Goal: Task Accomplishment & Management: Use online tool/utility

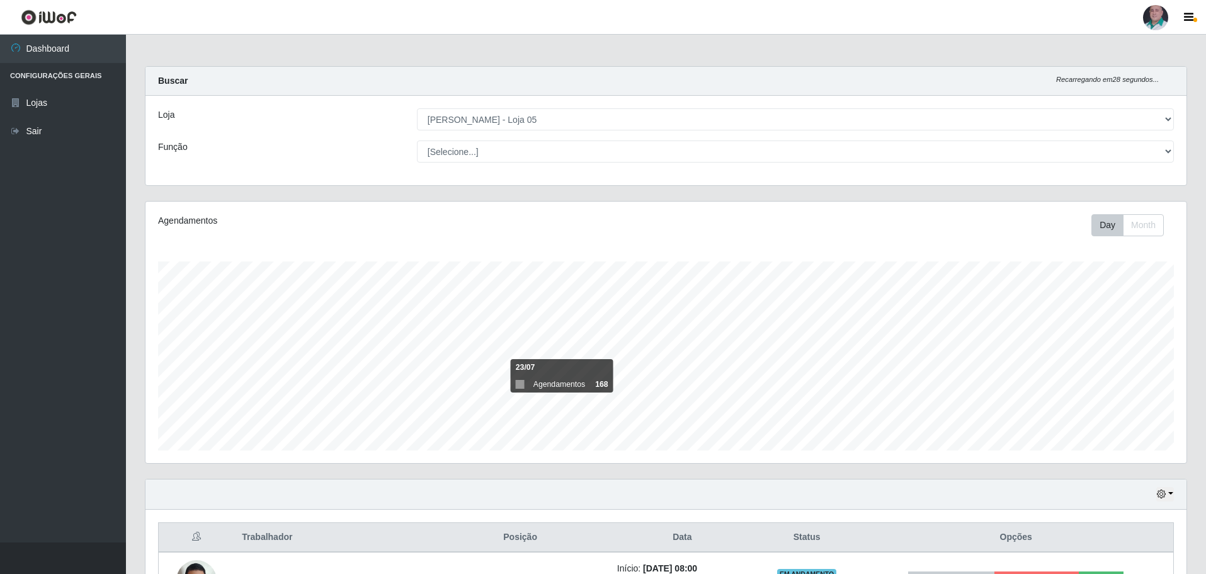
select select "252"
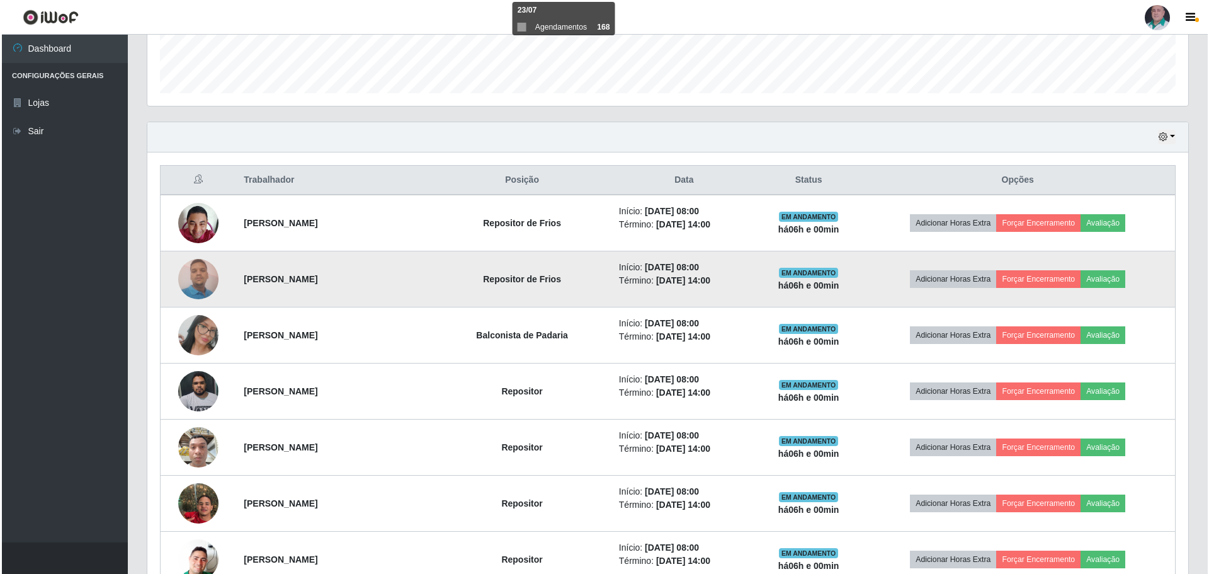
scroll to position [261, 1041]
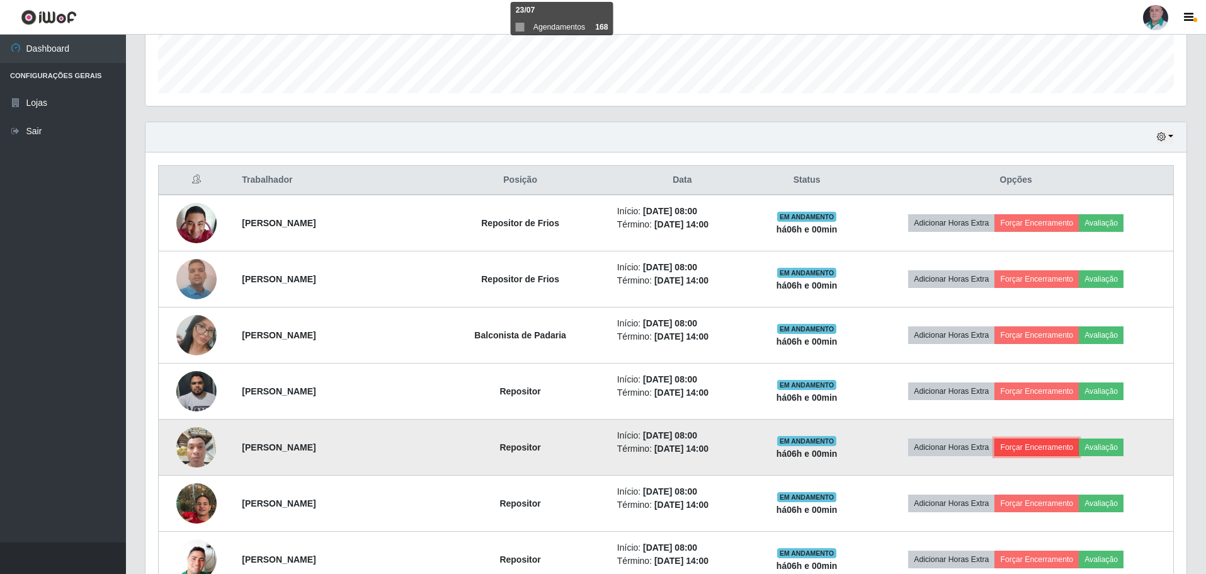
click at [1054, 442] on button "Forçar Encerramento" at bounding box center [1036, 447] width 84 height 18
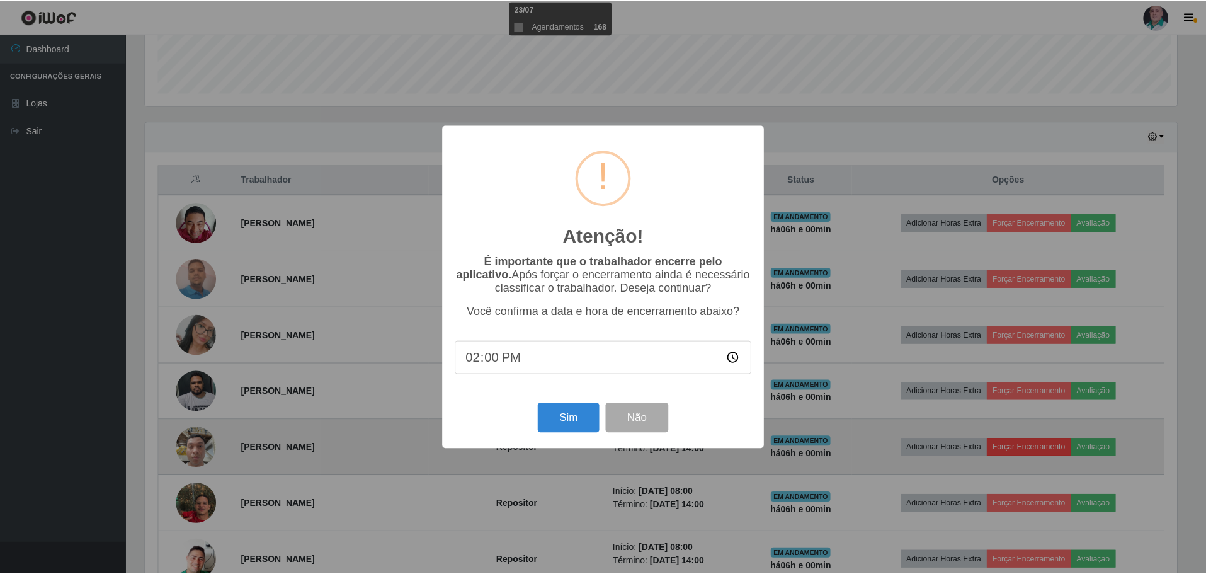
scroll to position [261, 1035]
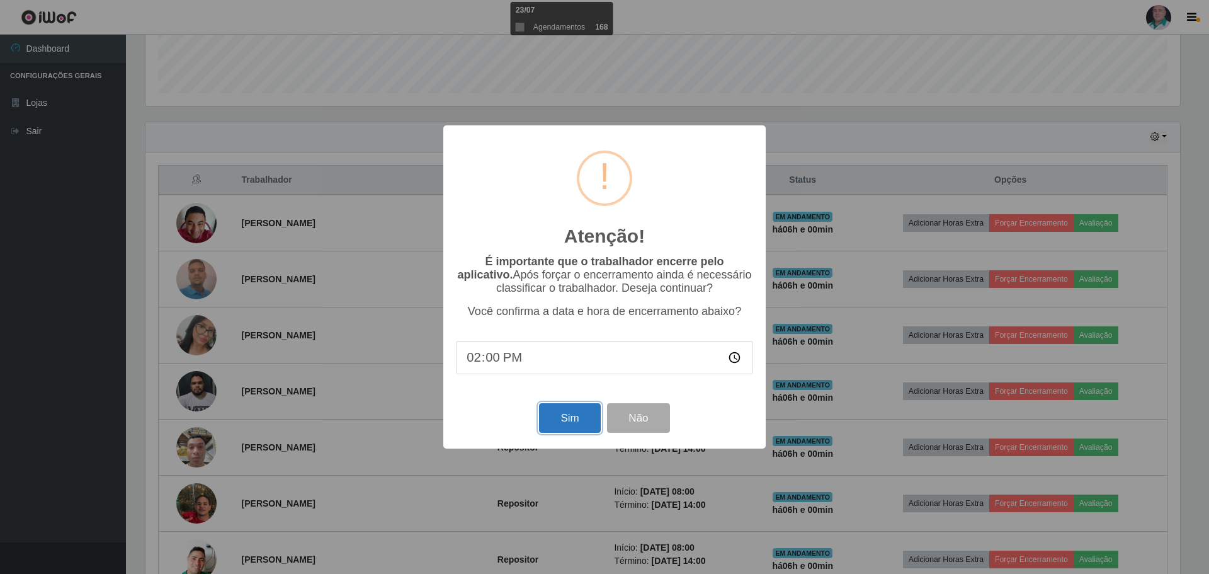
click at [569, 414] on button "Sim" at bounding box center [569, 418] width 61 height 30
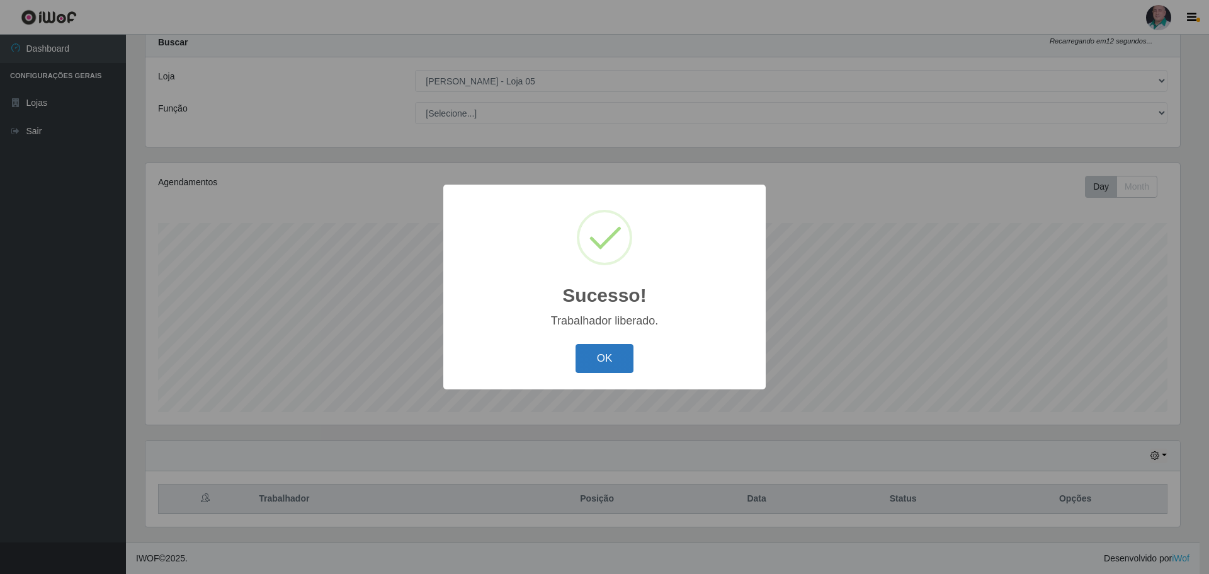
click at [596, 345] on button "OK" at bounding box center [605, 359] width 59 height 30
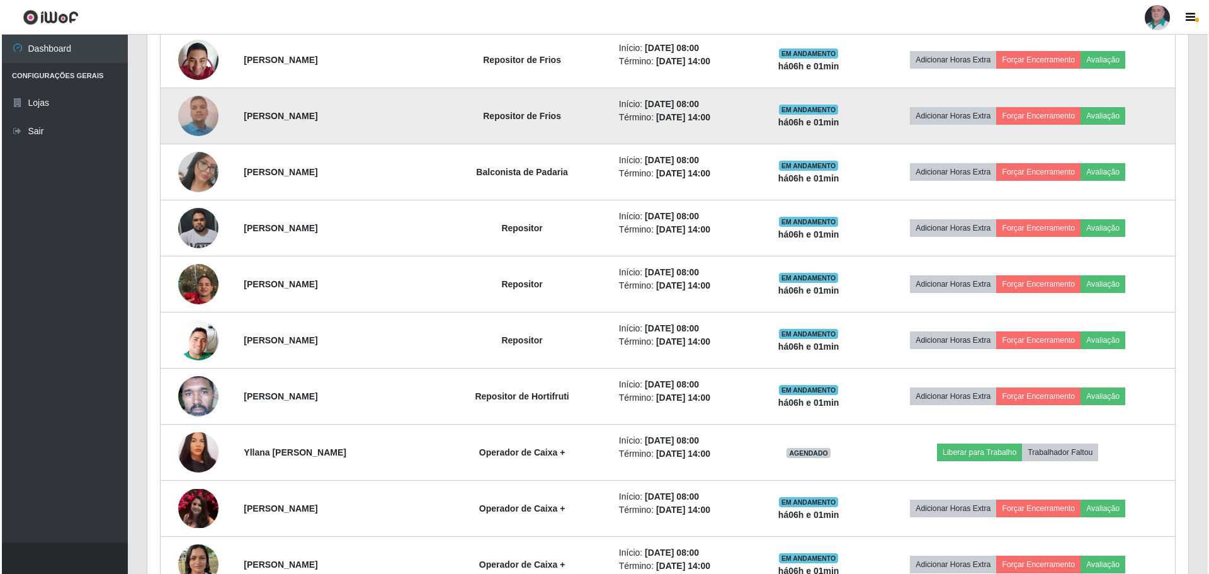
scroll to position [542, 0]
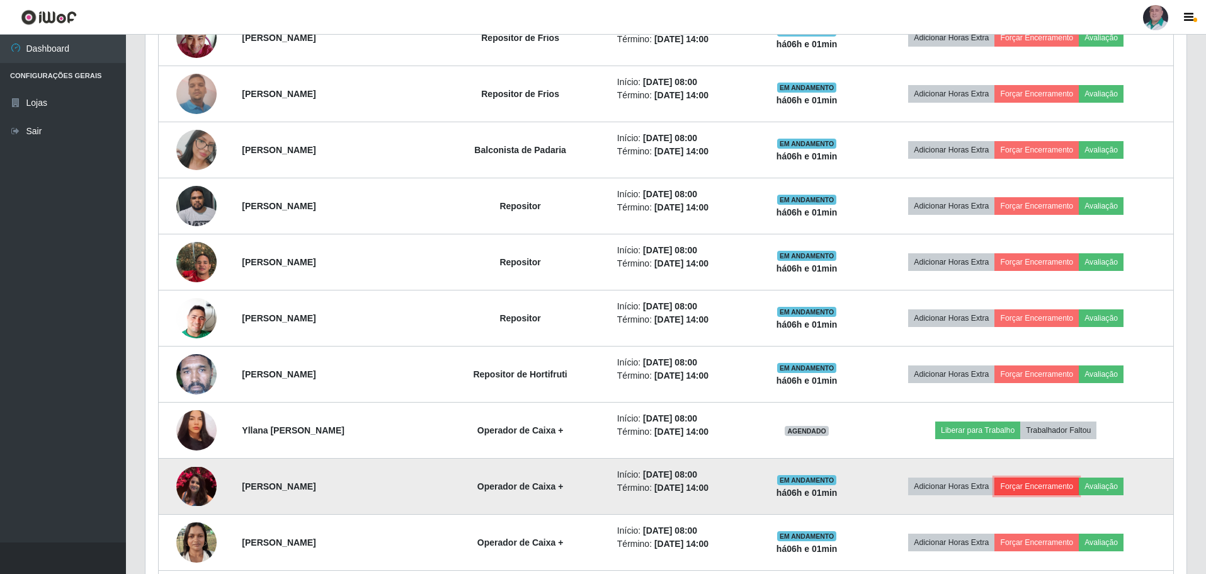
click at [1030, 491] on button "Forçar Encerramento" at bounding box center [1036, 486] width 84 height 18
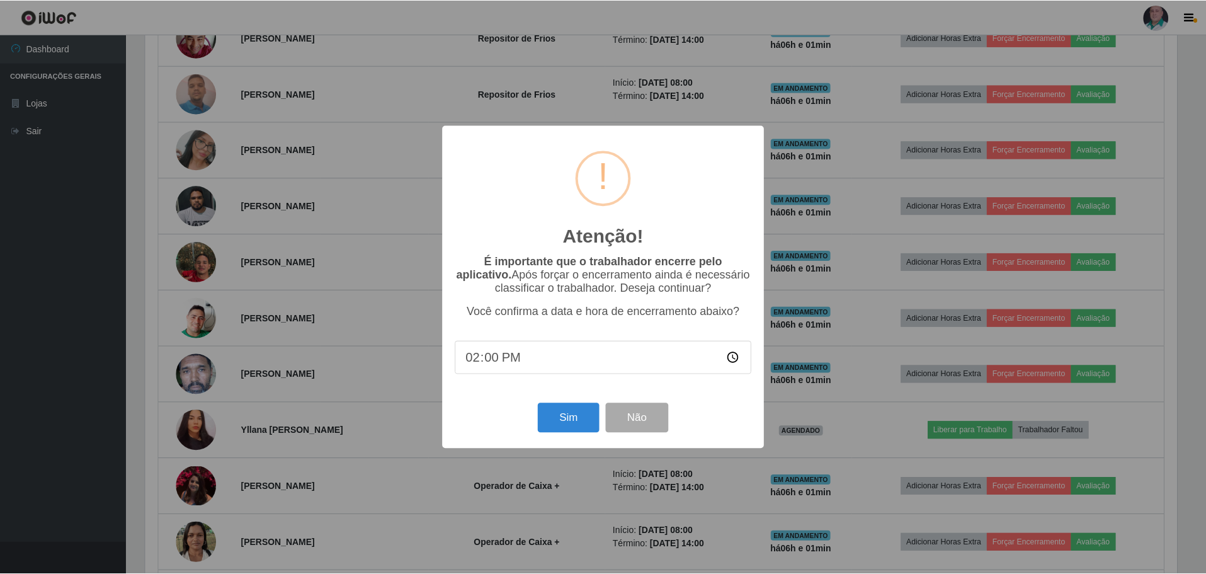
scroll to position [261, 1035]
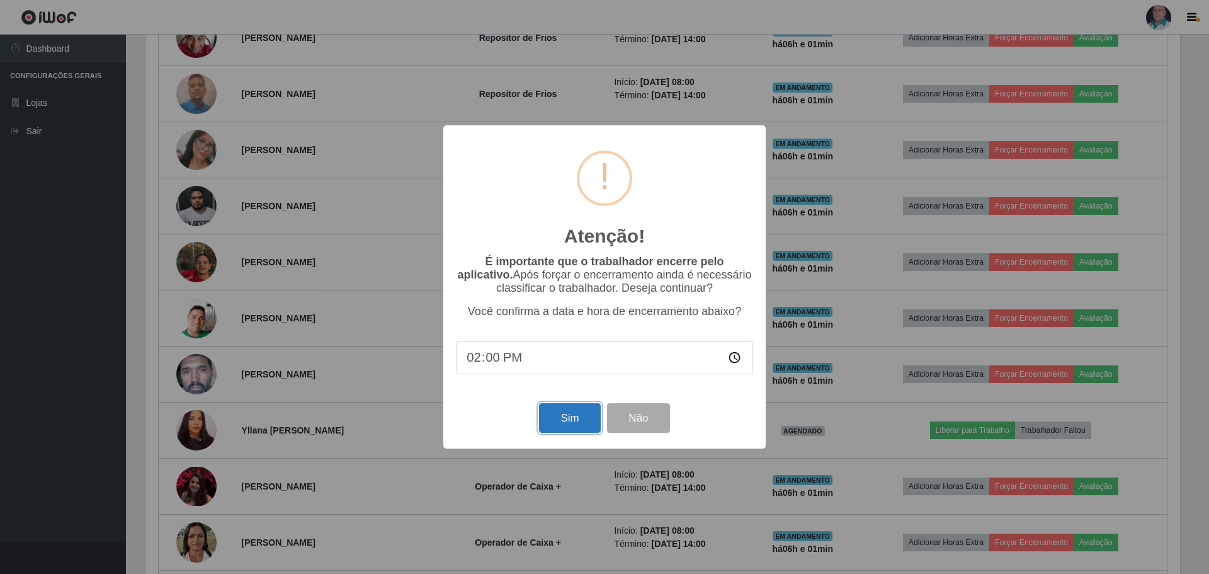
click at [576, 421] on button "Sim" at bounding box center [569, 418] width 61 height 30
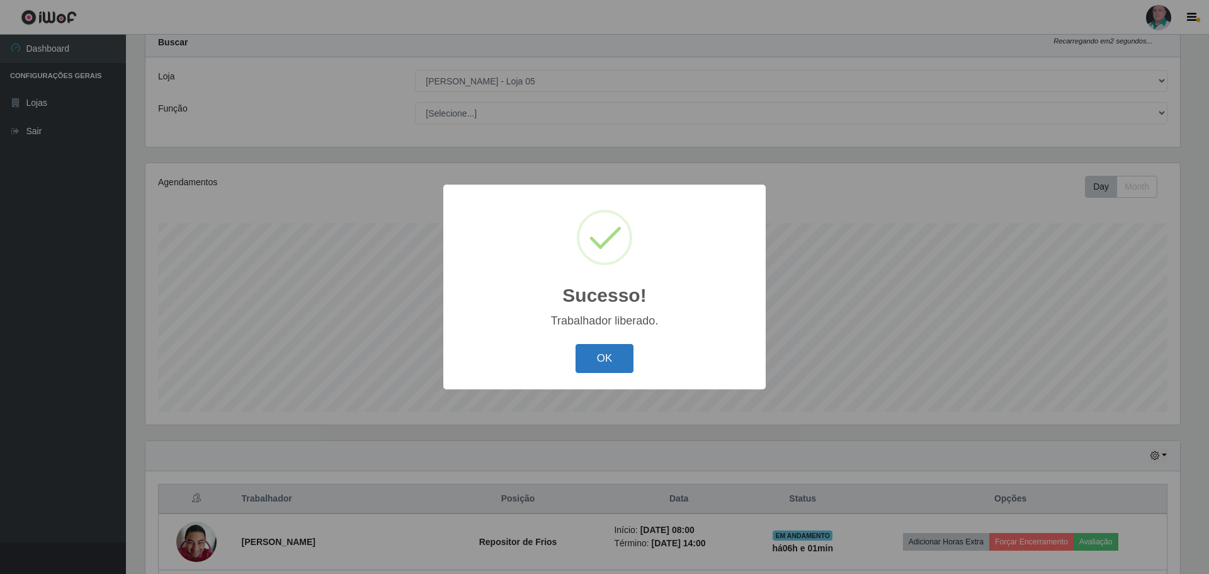
click at [594, 362] on button "OK" at bounding box center [605, 359] width 59 height 30
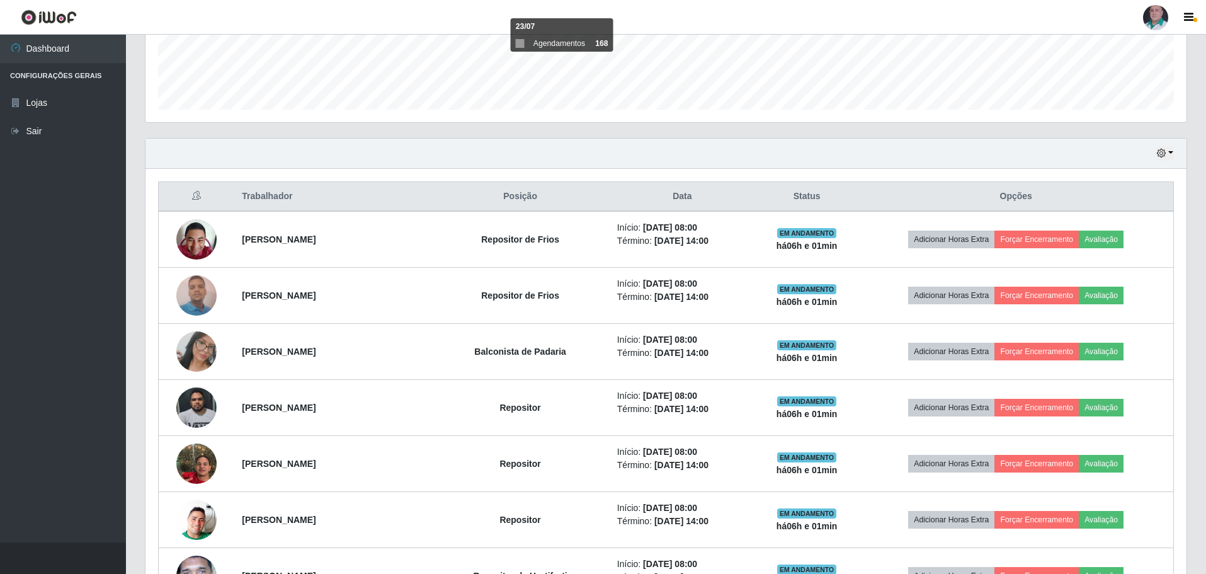
scroll to position [353, 0]
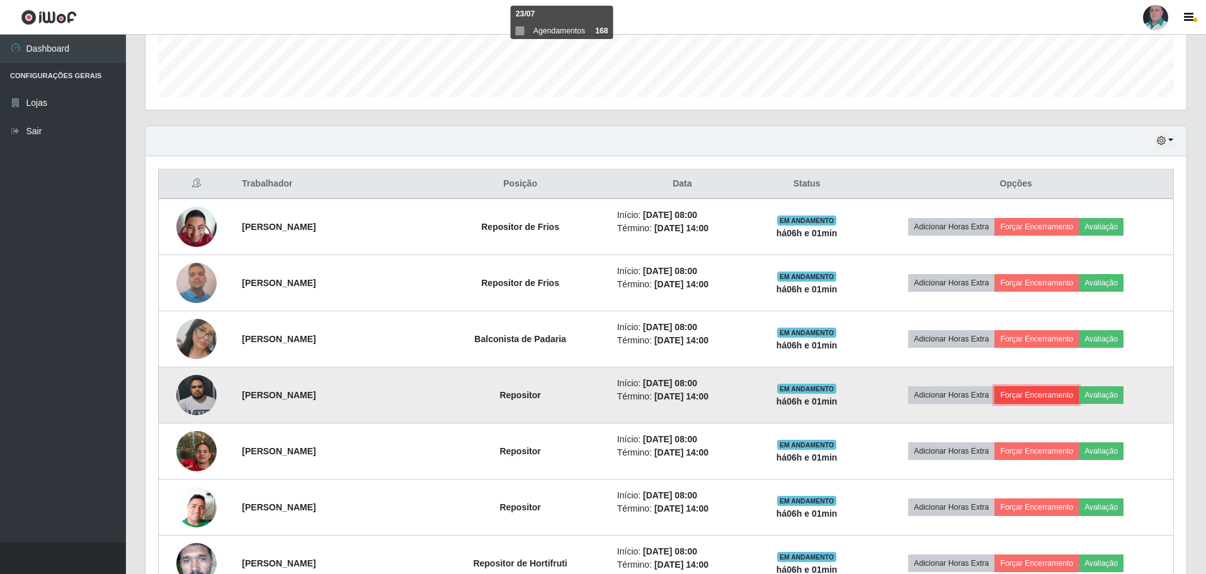
click at [1069, 389] on button "Forçar Encerramento" at bounding box center [1036, 395] width 84 height 18
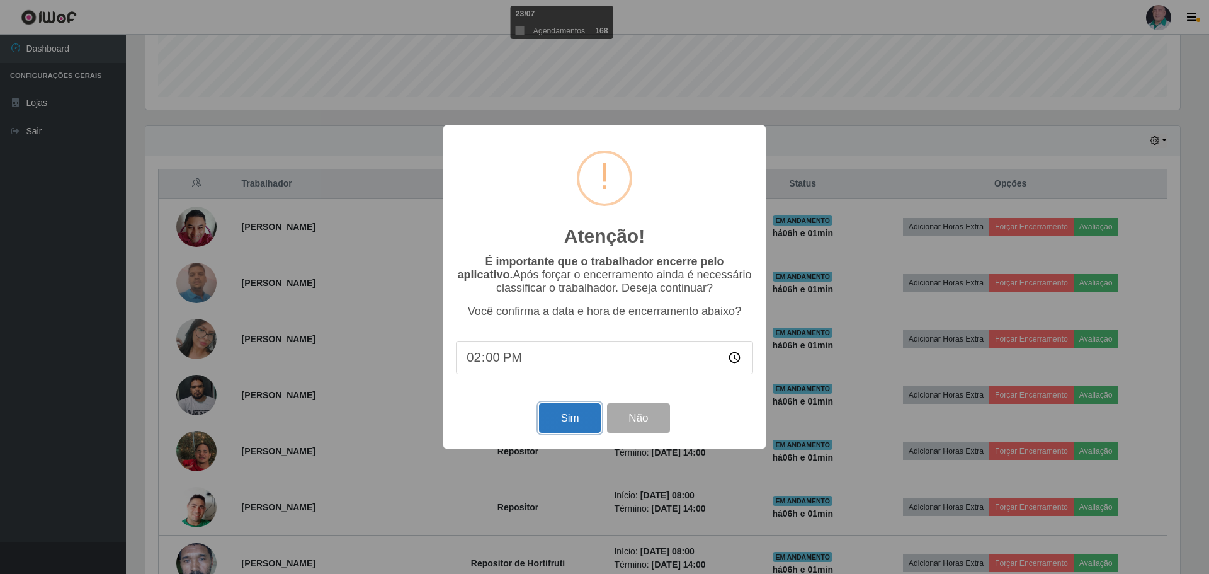
click at [579, 419] on button "Sim" at bounding box center [569, 418] width 61 height 30
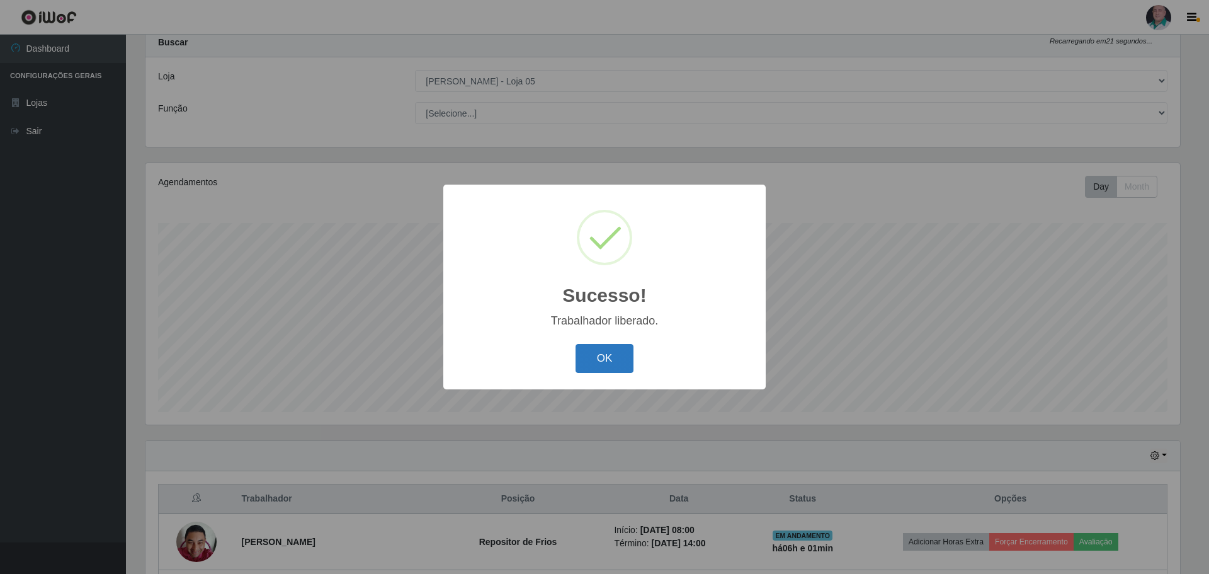
click at [590, 349] on button "OK" at bounding box center [605, 359] width 59 height 30
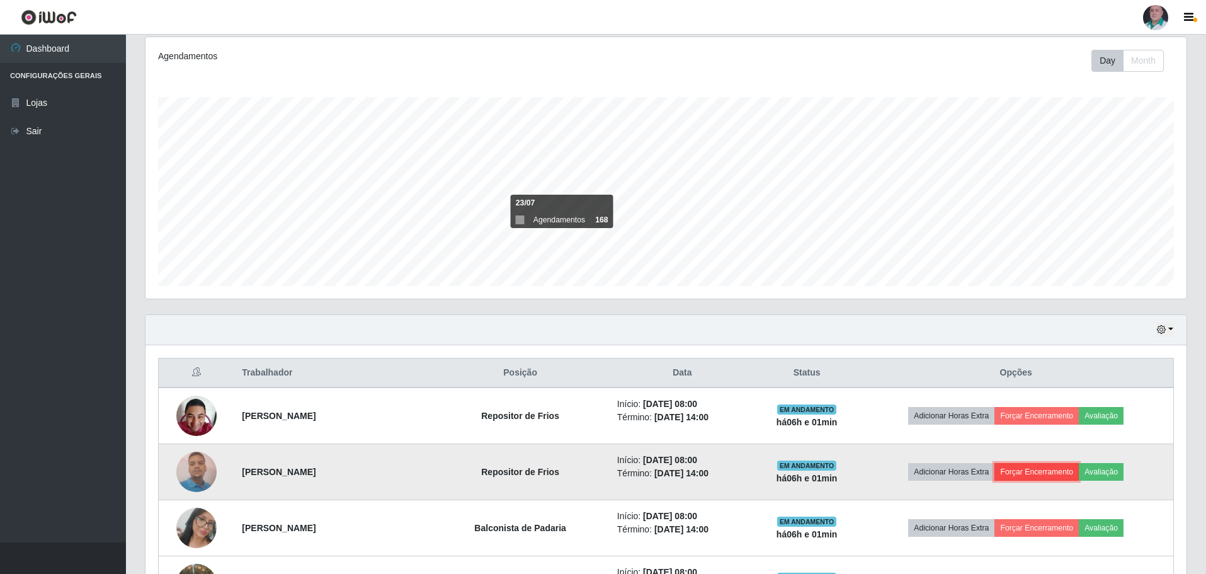
click at [1057, 472] on button "Forçar Encerramento" at bounding box center [1036, 472] width 84 height 18
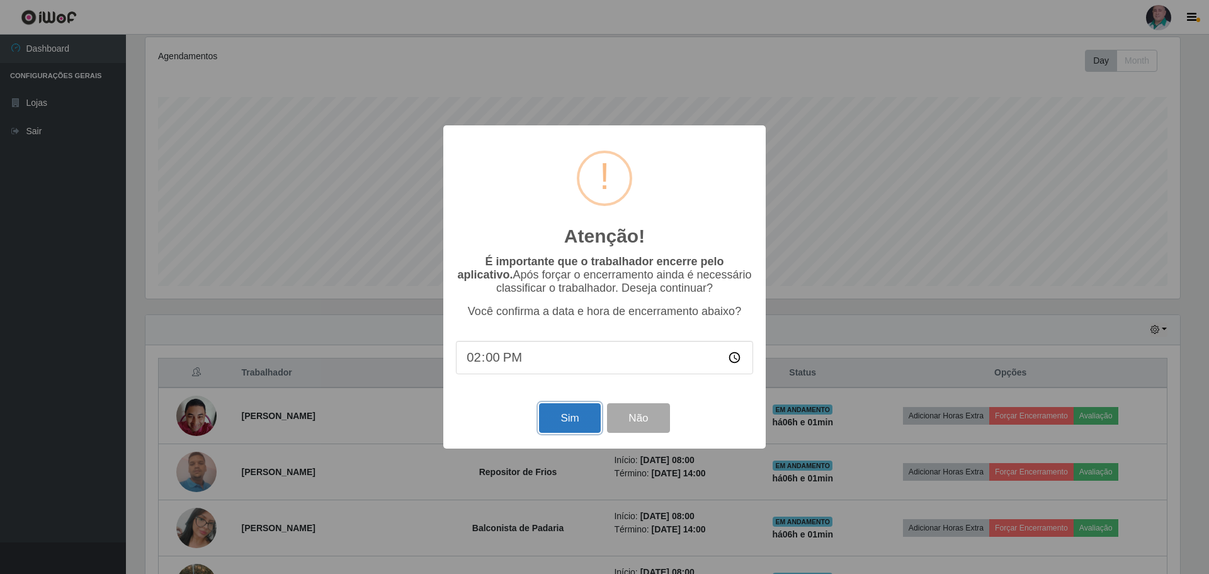
click at [576, 415] on button "Sim" at bounding box center [569, 418] width 61 height 30
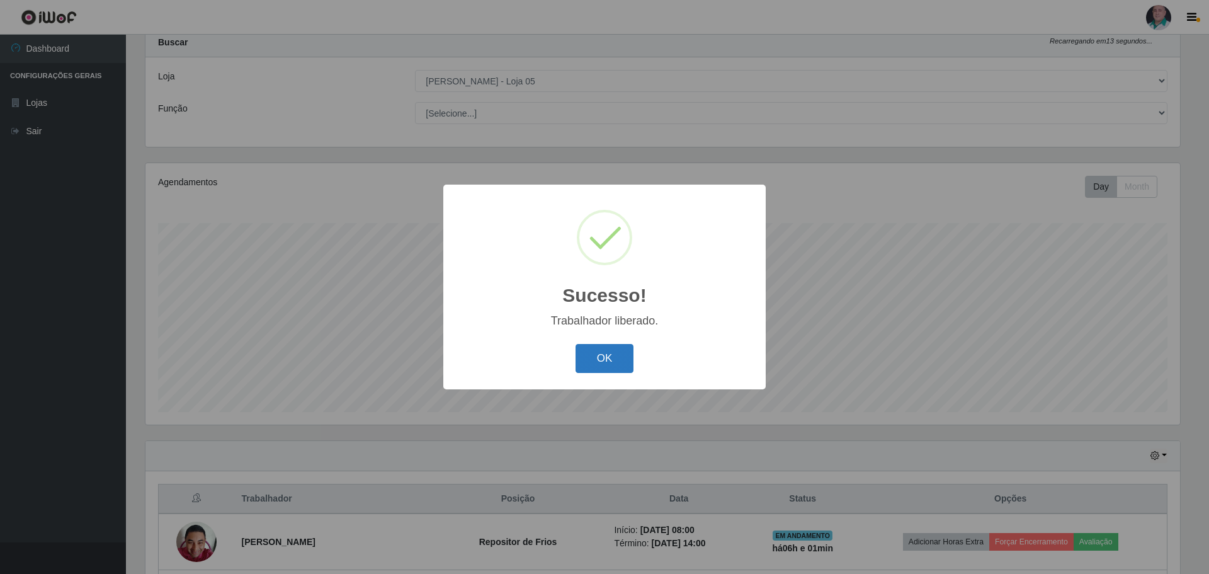
click at [592, 351] on button "OK" at bounding box center [605, 359] width 59 height 30
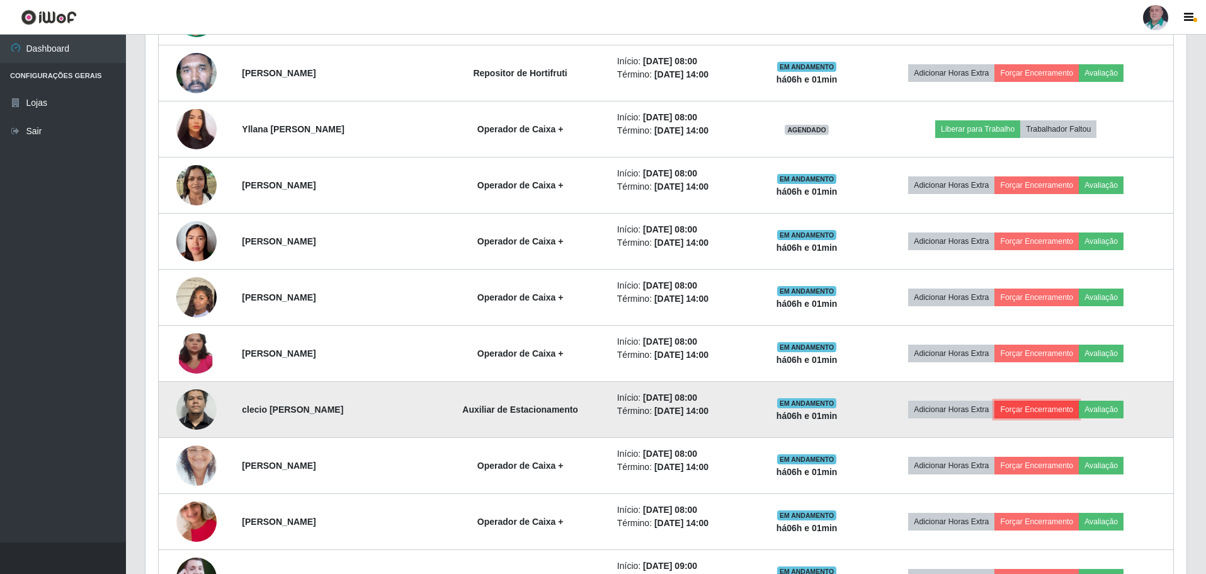
click at [1045, 406] on button "Forçar Encerramento" at bounding box center [1036, 410] width 84 height 18
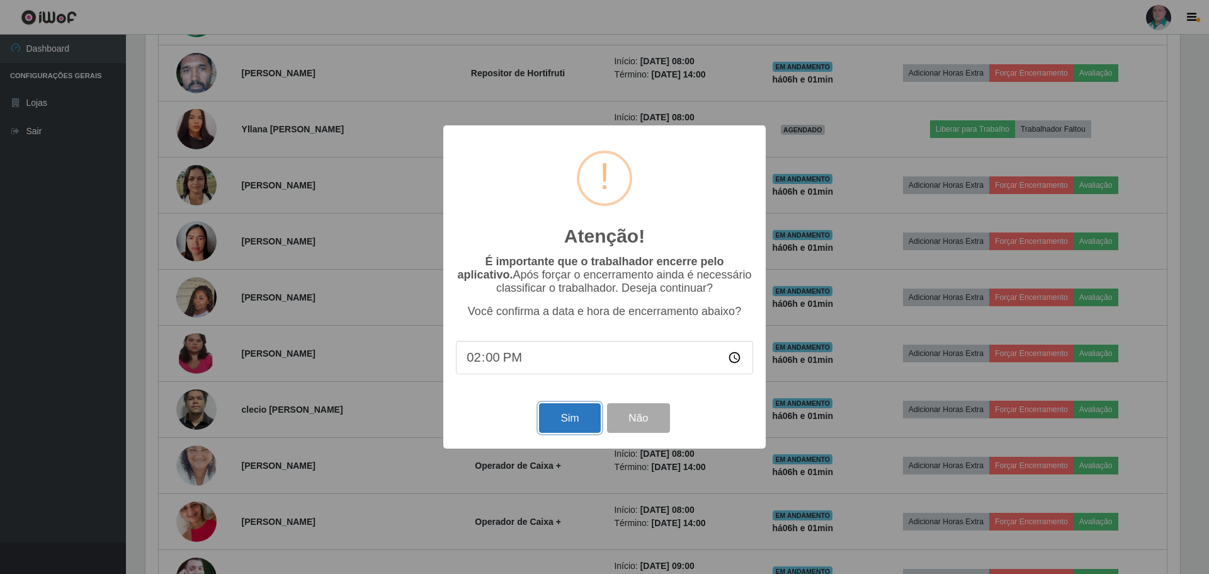
click at [600, 419] on button "Sim" at bounding box center [569, 418] width 61 height 30
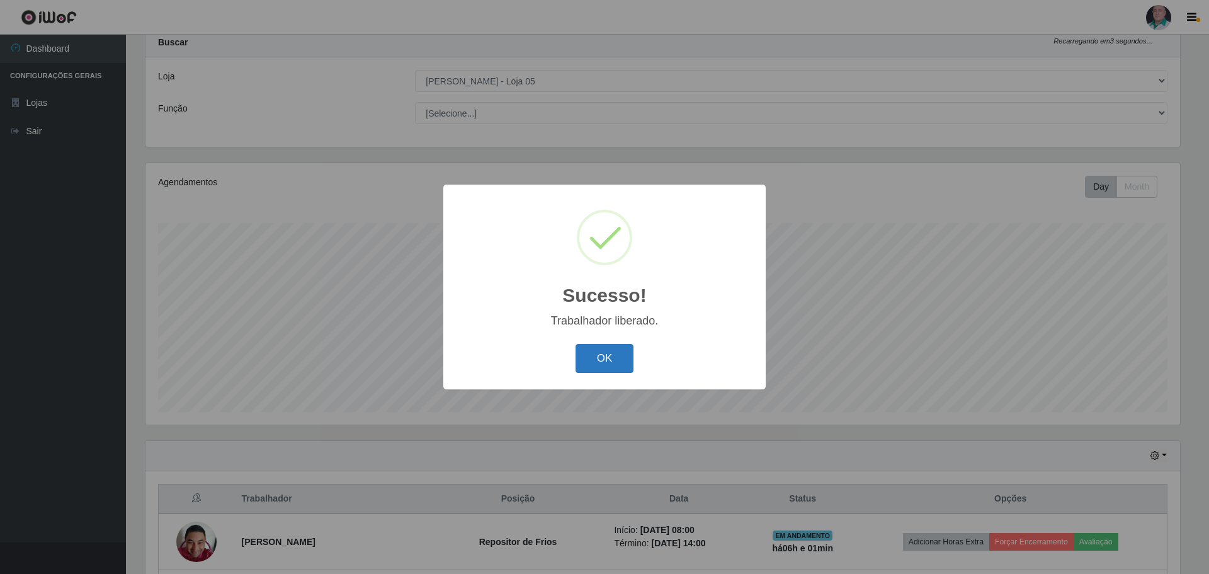
click at [599, 354] on button "OK" at bounding box center [605, 359] width 59 height 30
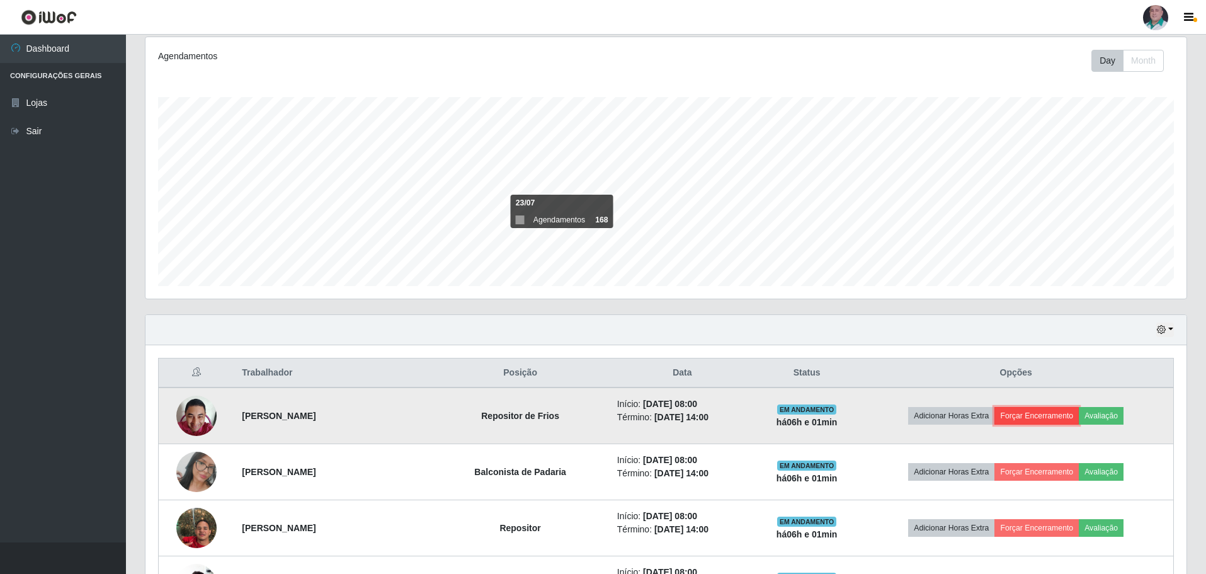
click at [1045, 411] on button "Forçar Encerramento" at bounding box center [1036, 416] width 84 height 18
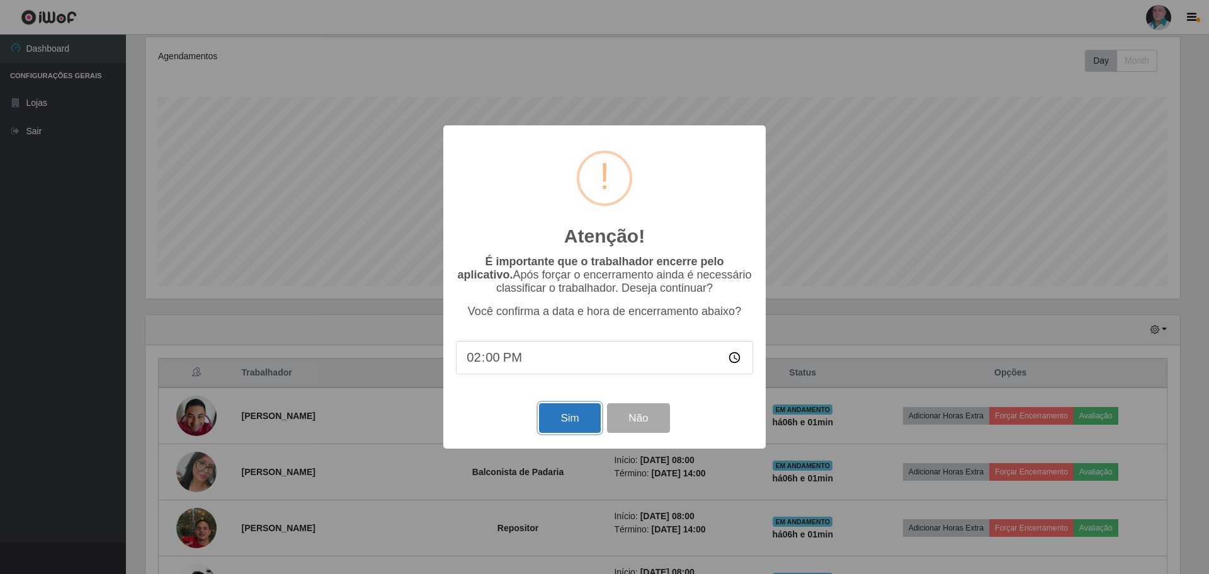
click at [583, 418] on button "Sim" at bounding box center [569, 418] width 61 height 30
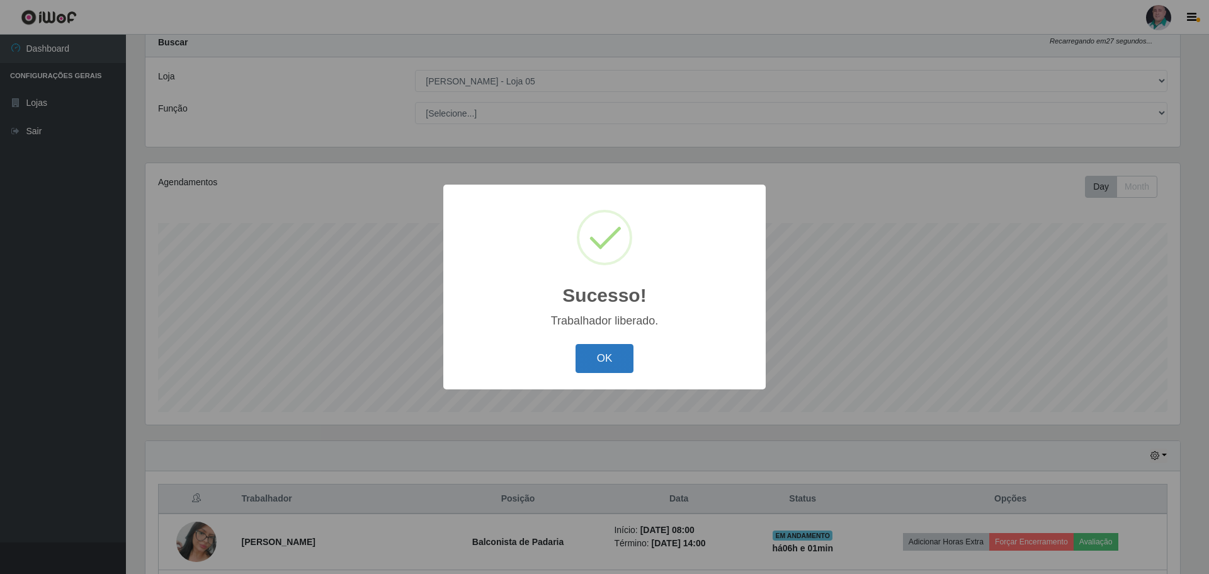
click at [605, 350] on button "OK" at bounding box center [605, 359] width 59 height 30
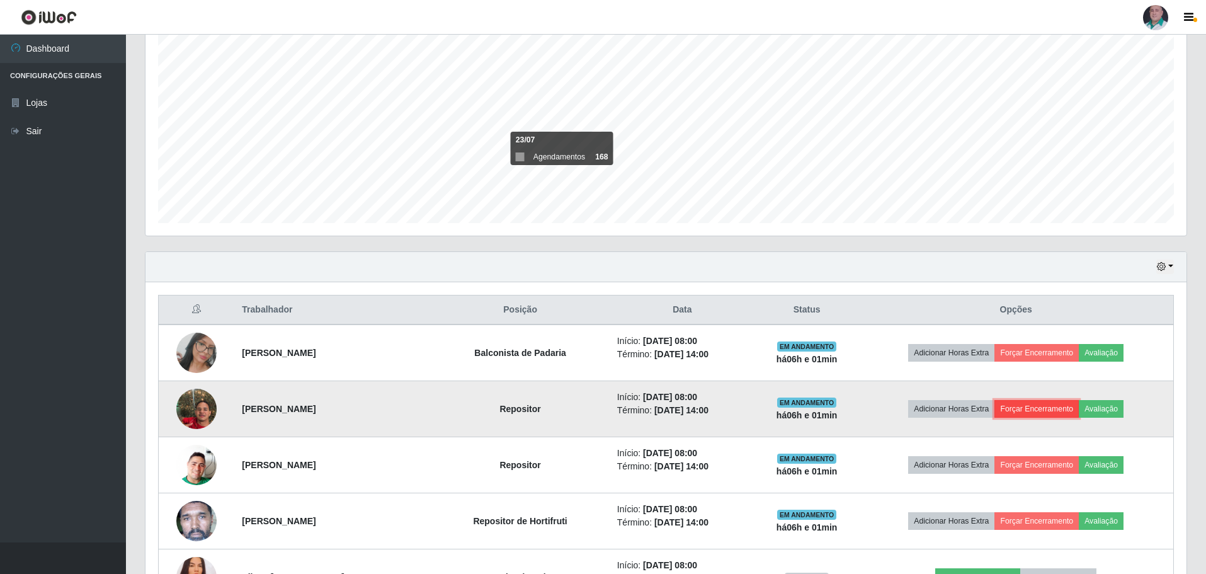
click at [1056, 408] on button "Forçar Encerramento" at bounding box center [1036, 409] width 84 height 18
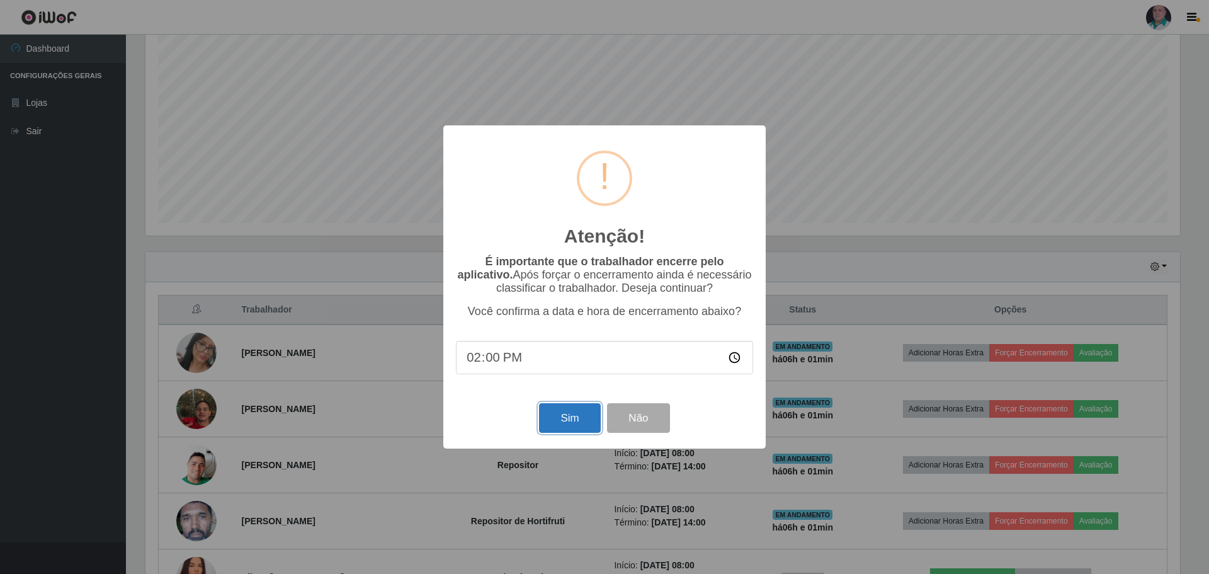
click at [587, 421] on button "Sim" at bounding box center [569, 418] width 61 height 30
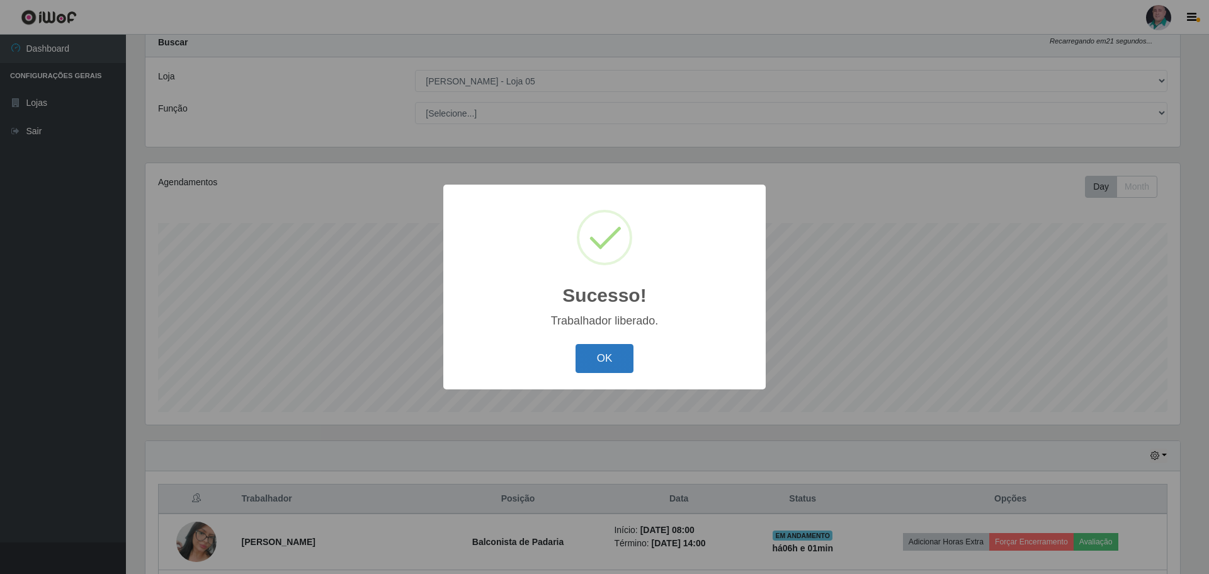
click at [633, 356] on button "OK" at bounding box center [605, 359] width 59 height 30
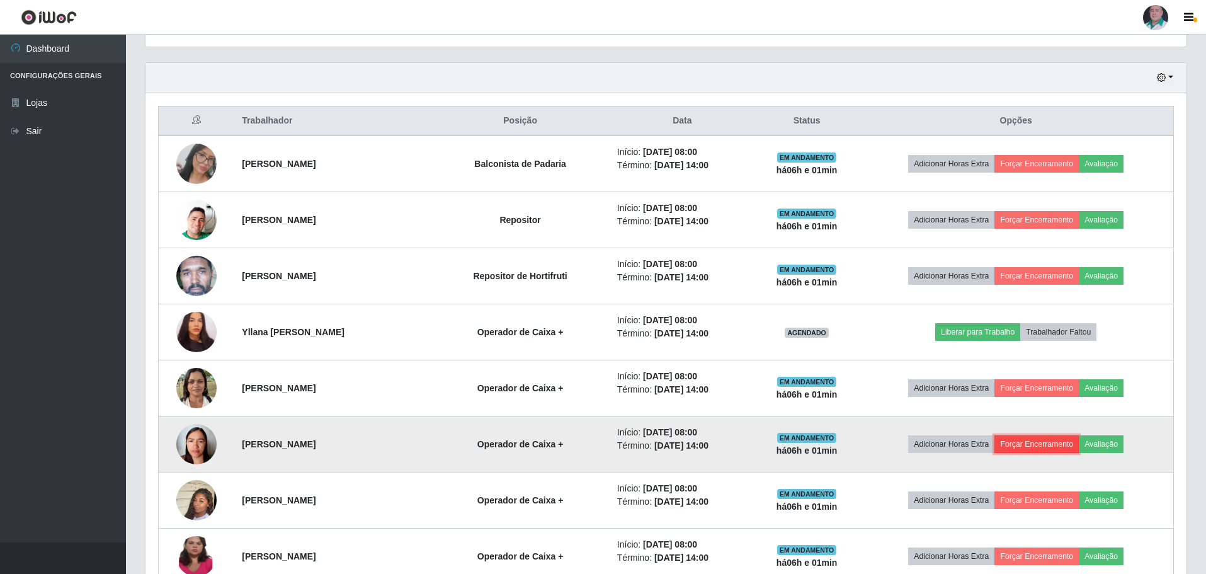
click at [1017, 439] on button "Forçar Encerramento" at bounding box center [1036, 444] width 84 height 18
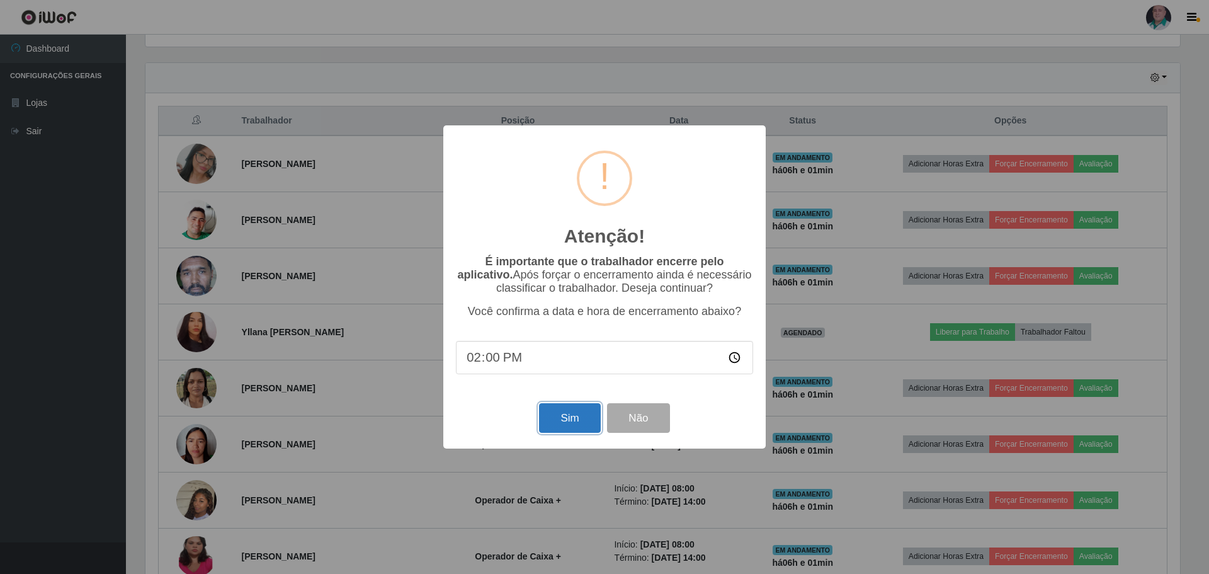
click at [586, 413] on button "Sim" at bounding box center [569, 418] width 61 height 30
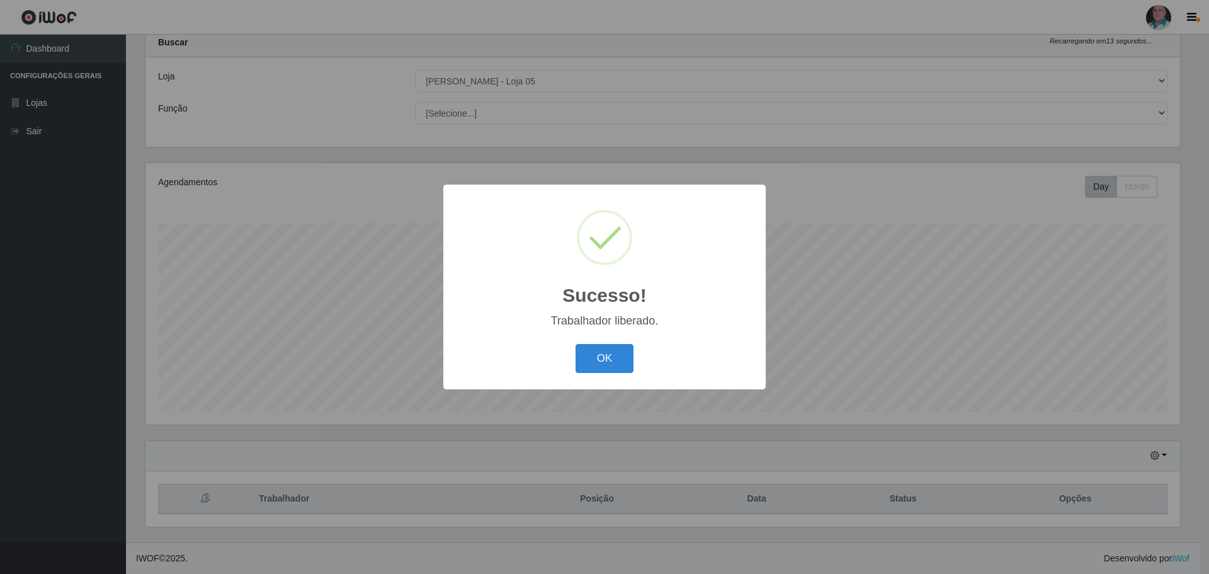
click at [573, 364] on div "OK Cancel" at bounding box center [604, 358] width 297 height 36
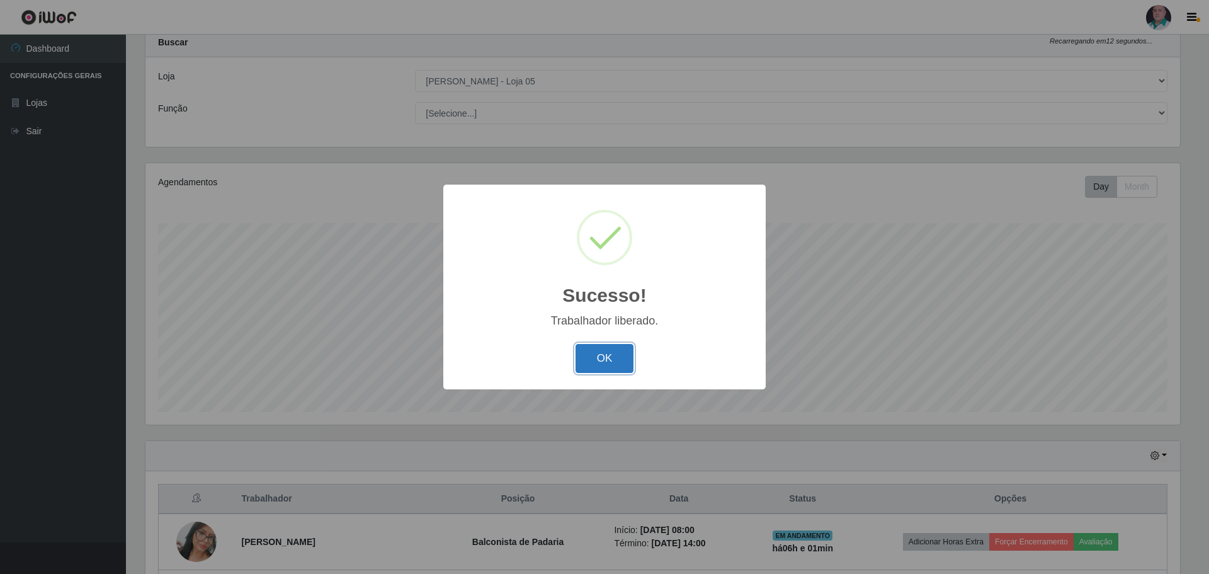
click at [617, 362] on button "OK" at bounding box center [605, 359] width 59 height 30
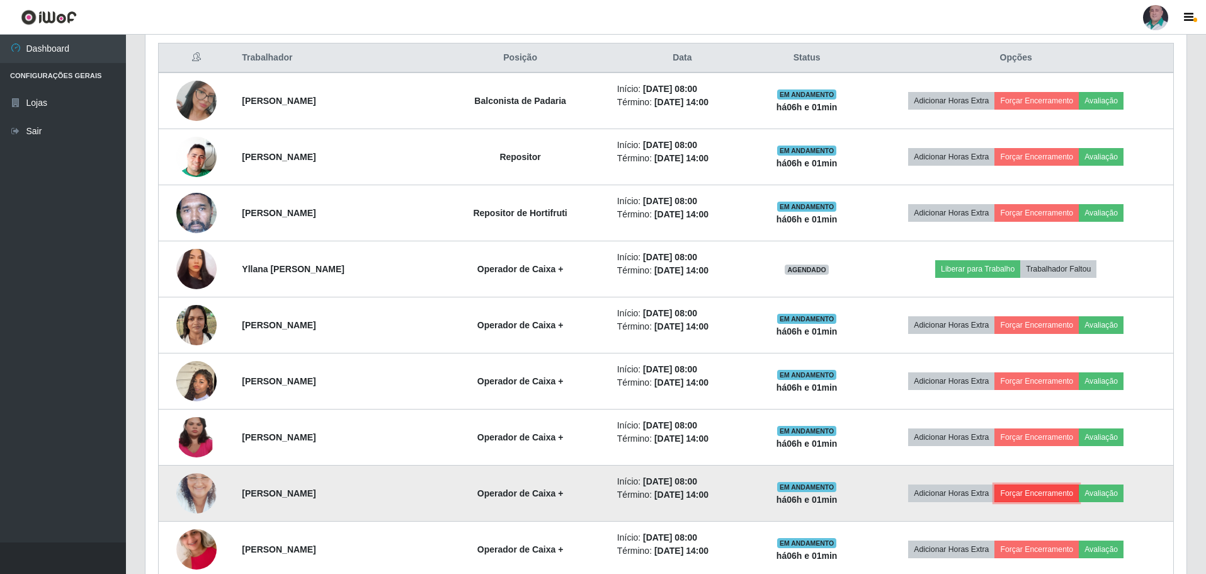
click at [1040, 487] on button "Forçar Encerramento" at bounding box center [1036, 493] width 84 height 18
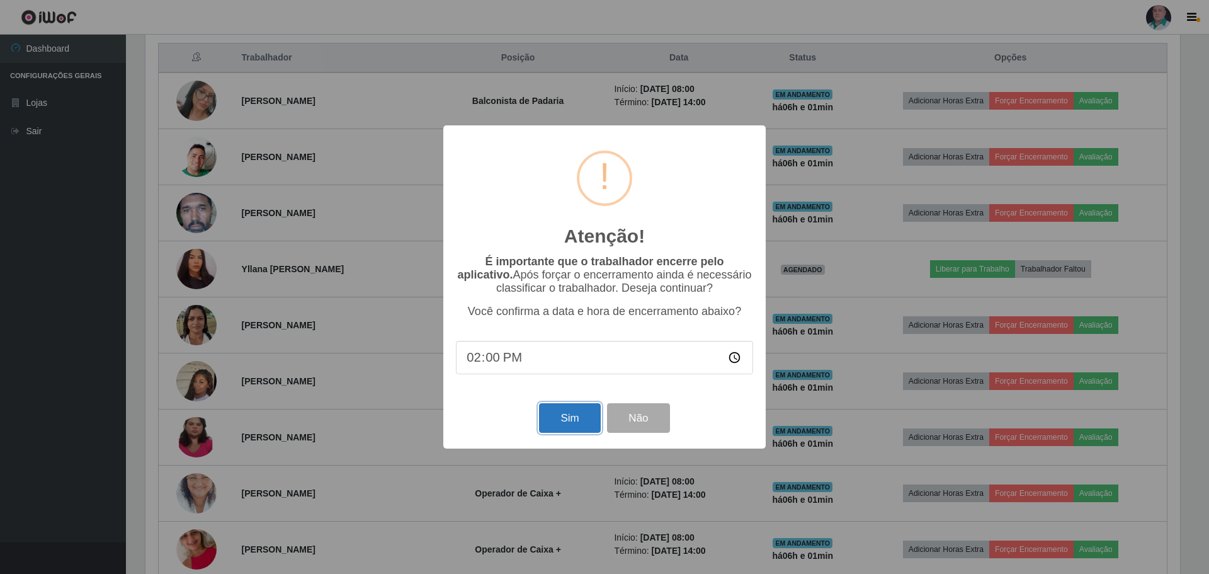
click at [550, 425] on button "Sim" at bounding box center [569, 418] width 61 height 30
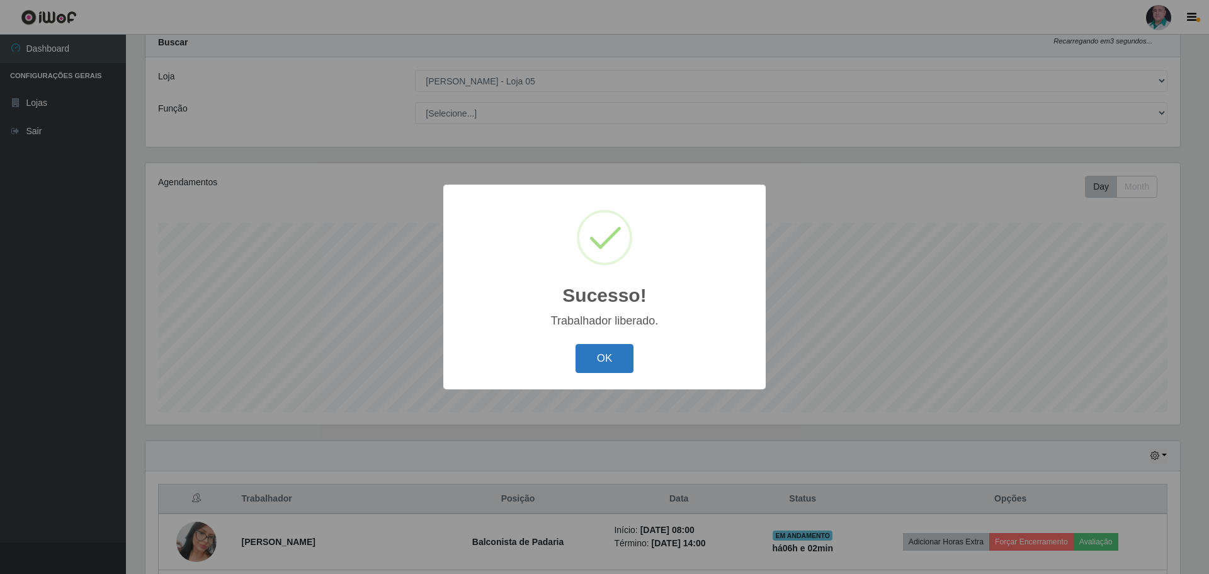
click at [590, 358] on button "OK" at bounding box center [605, 359] width 59 height 30
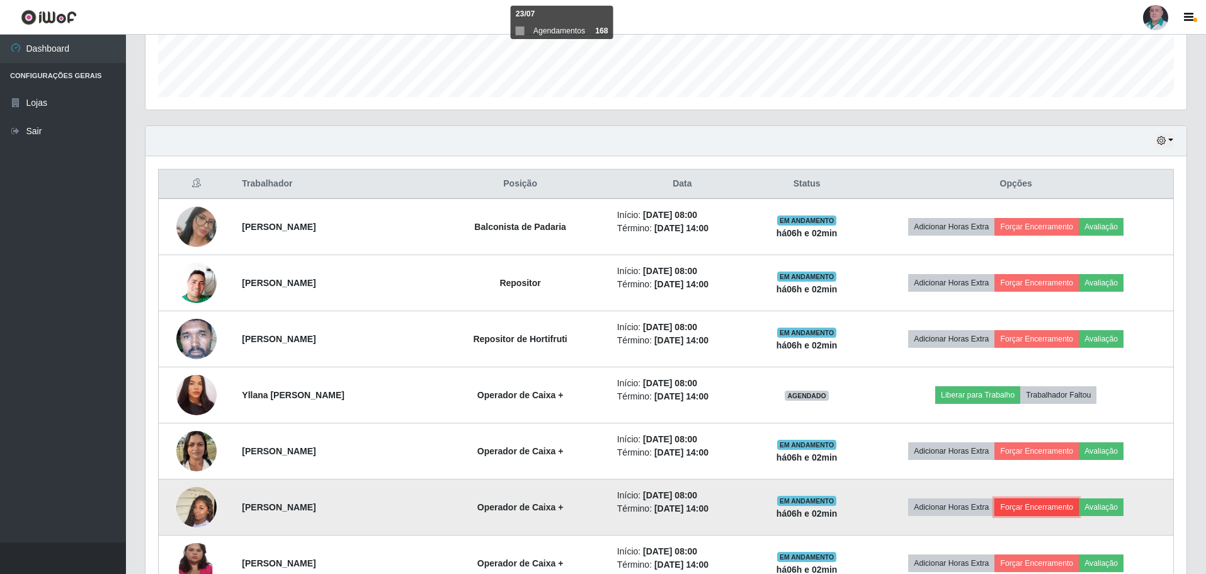
click at [1030, 507] on button "Forçar Encerramento" at bounding box center [1036, 507] width 84 height 18
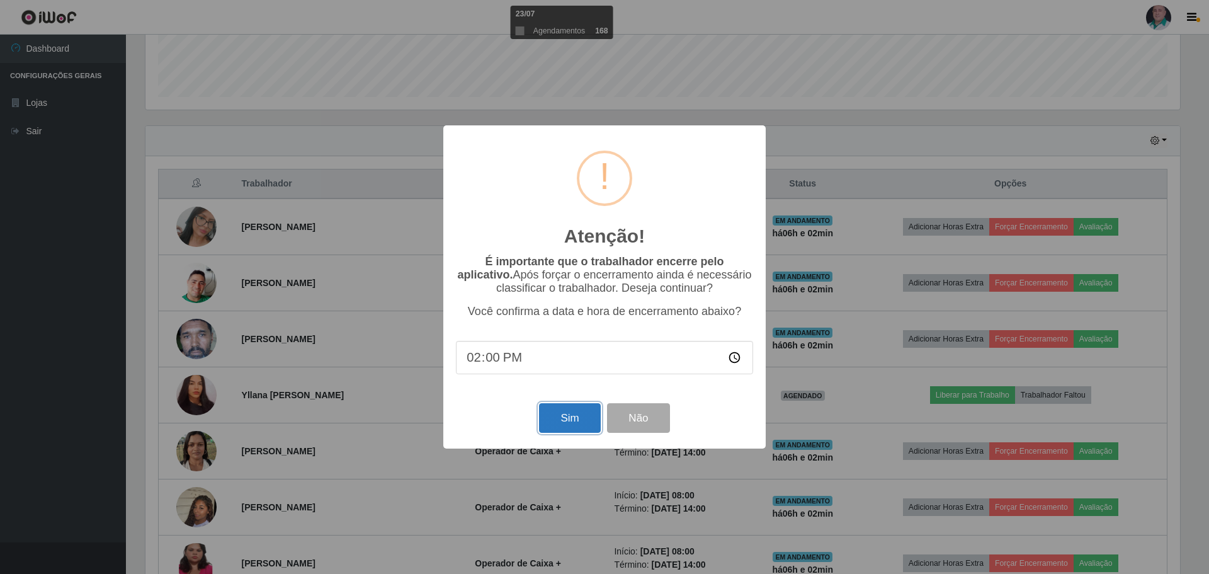
click at [578, 421] on button "Sim" at bounding box center [569, 418] width 61 height 30
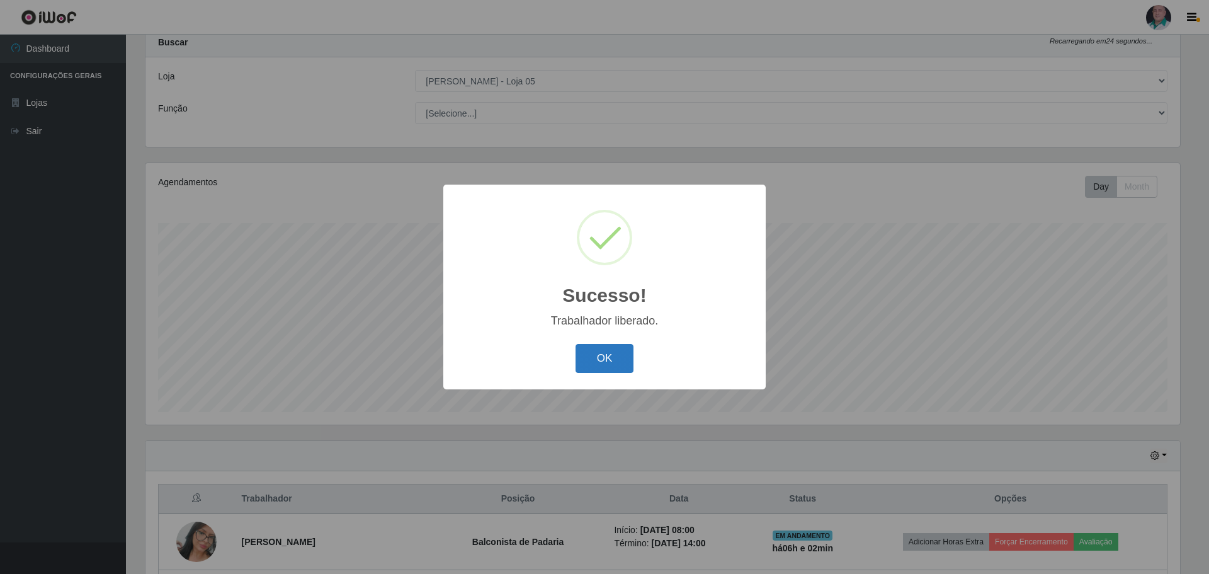
click at [612, 354] on button "OK" at bounding box center [605, 359] width 59 height 30
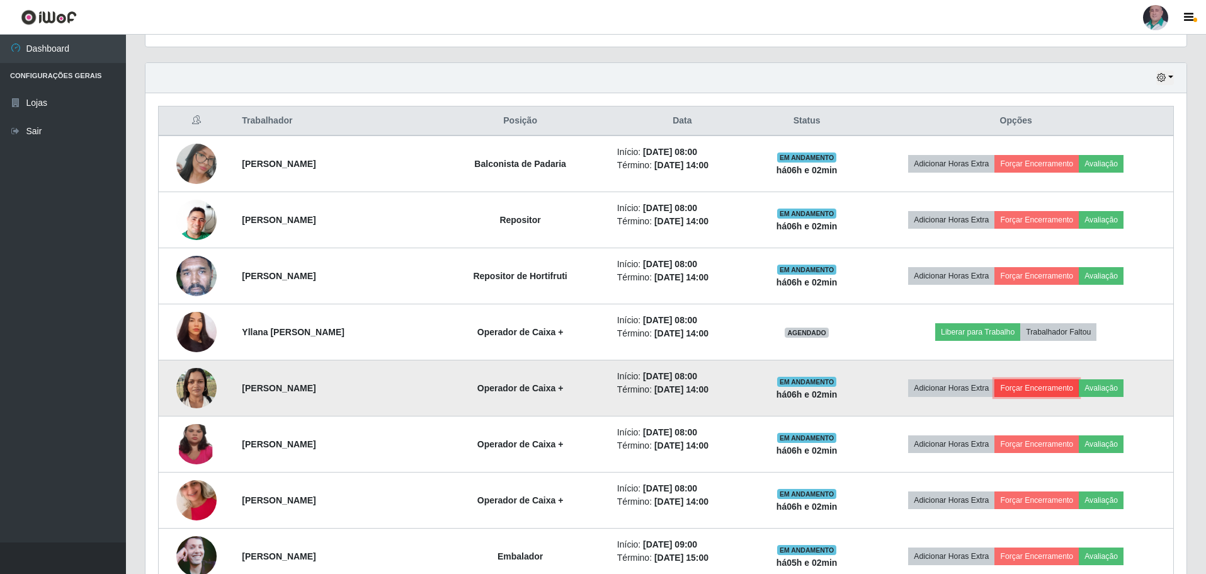
click at [1042, 391] on button "Forçar Encerramento" at bounding box center [1036, 388] width 84 height 18
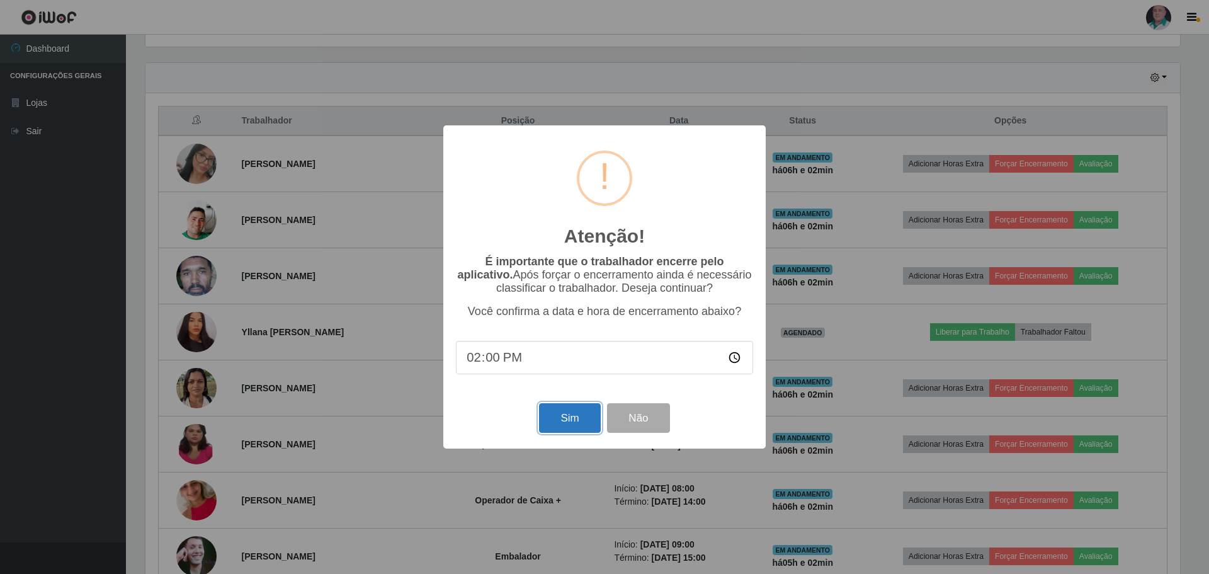
click at [573, 420] on button "Sim" at bounding box center [569, 418] width 61 height 30
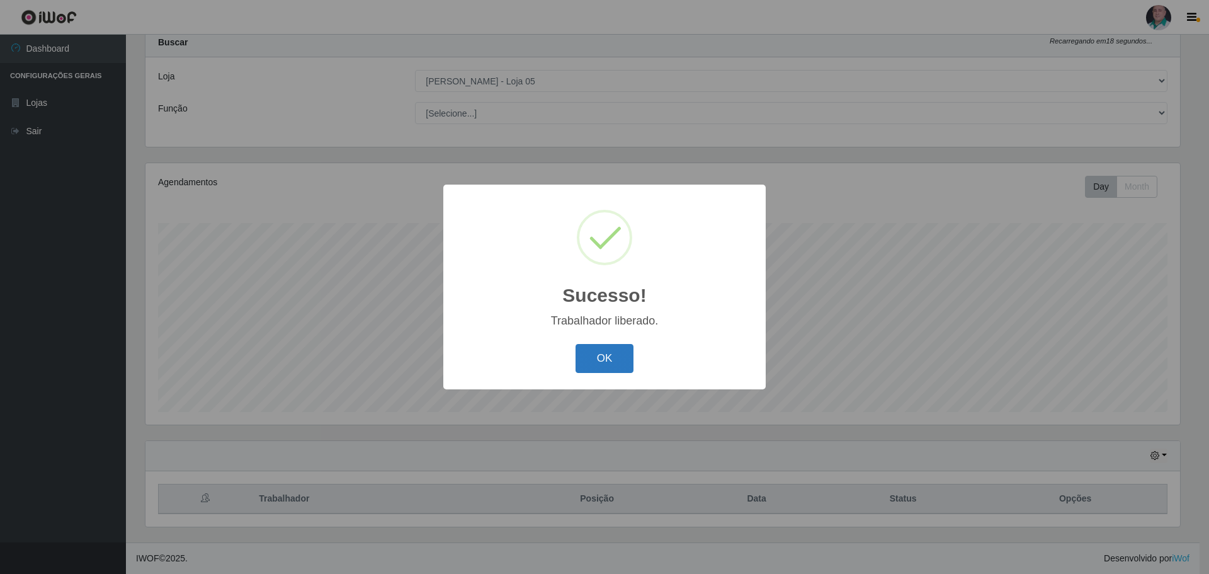
click at [596, 351] on button "OK" at bounding box center [605, 359] width 59 height 30
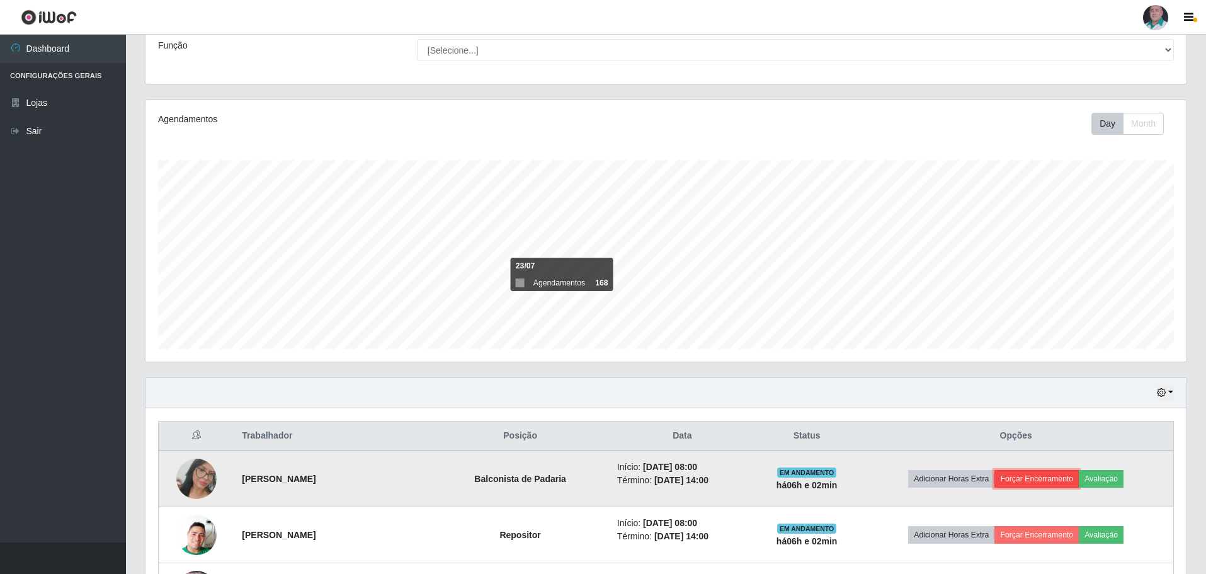
click at [1038, 472] on button "Forçar Encerramento" at bounding box center [1036, 479] width 84 height 18
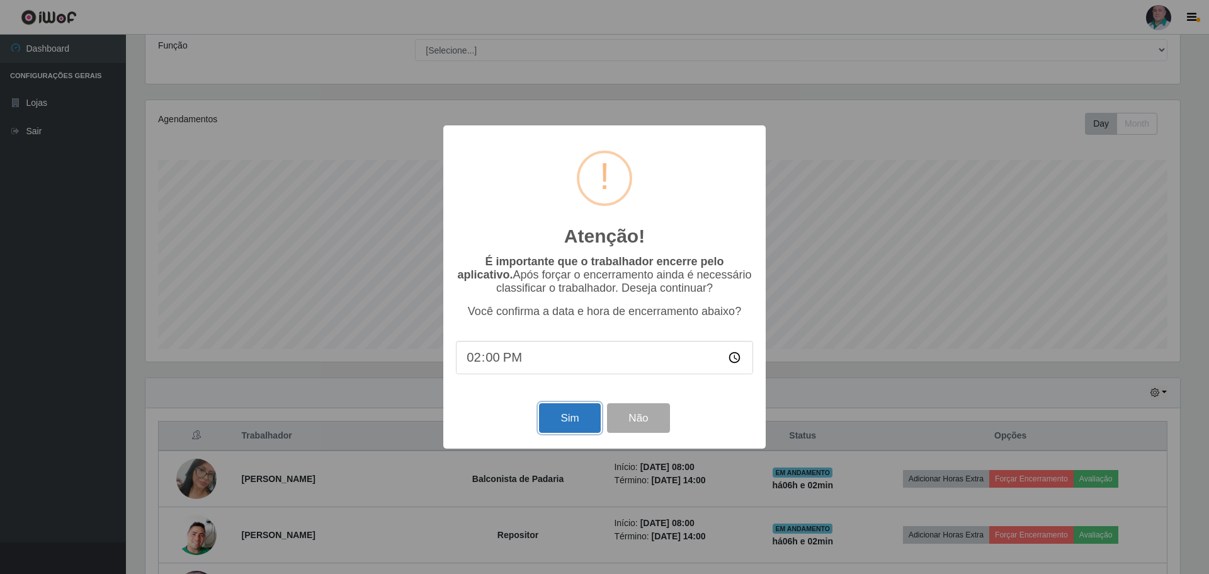
click at [571, 416] on button "Sim" at bounding box center [569, 418] width 61 height 30
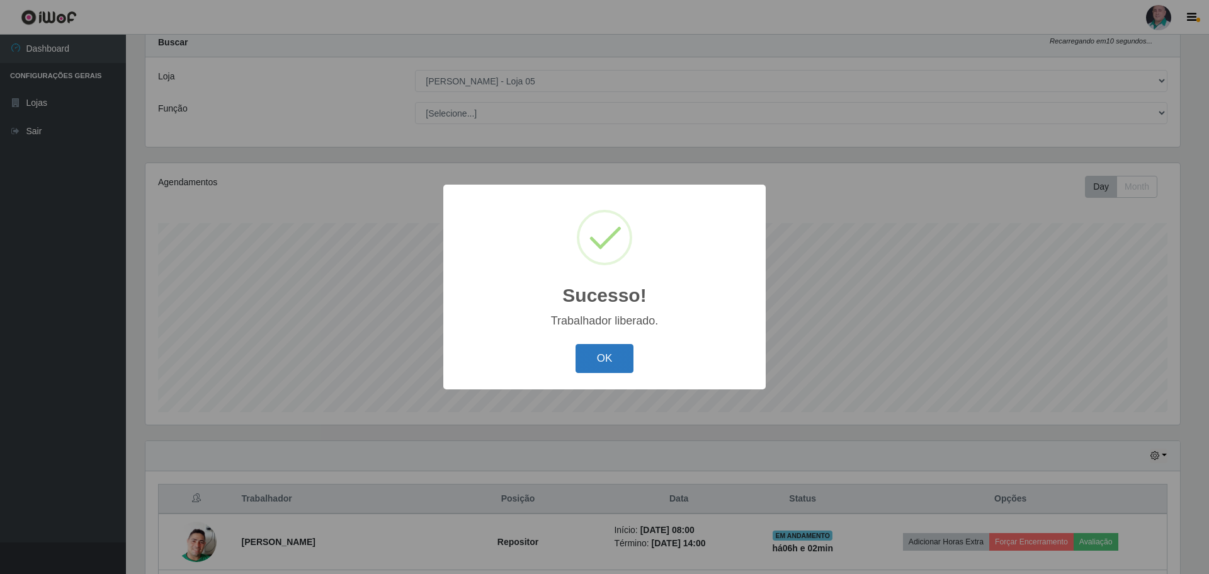
click at [608, 358] on button "OK" at bounding box center [605, 359] width 59 height 30
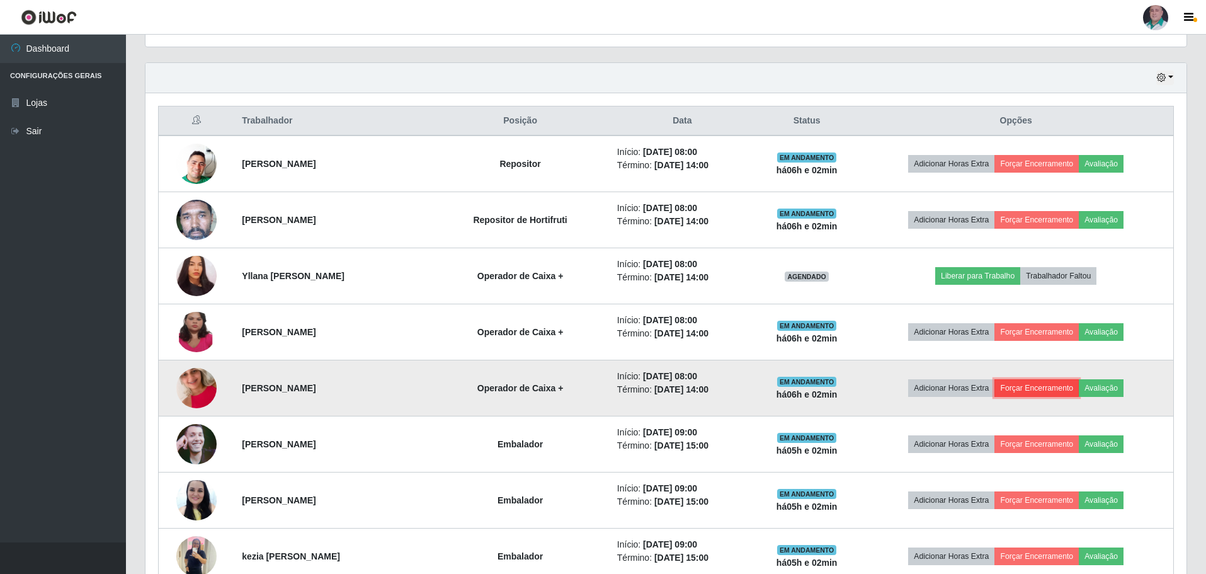
click at [1044, 385] on button "Forçar Encerramento" at bounding box center [1036, 388] width 84 height 18
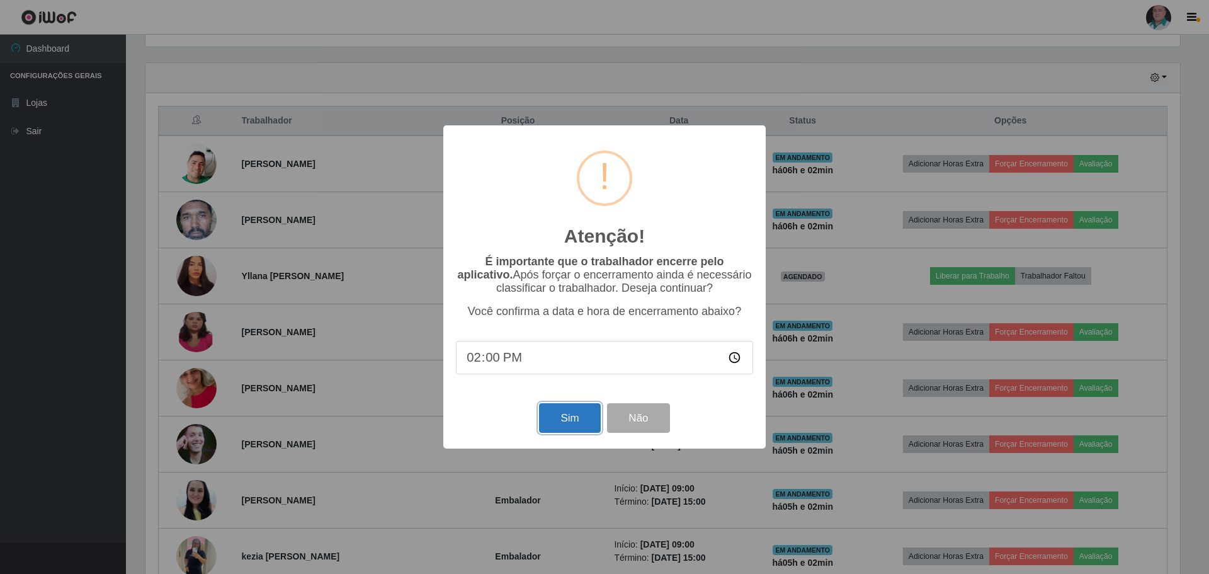
click at [569, 418] on button "Sim" at bounding box center [569, 418] width 61 height 30
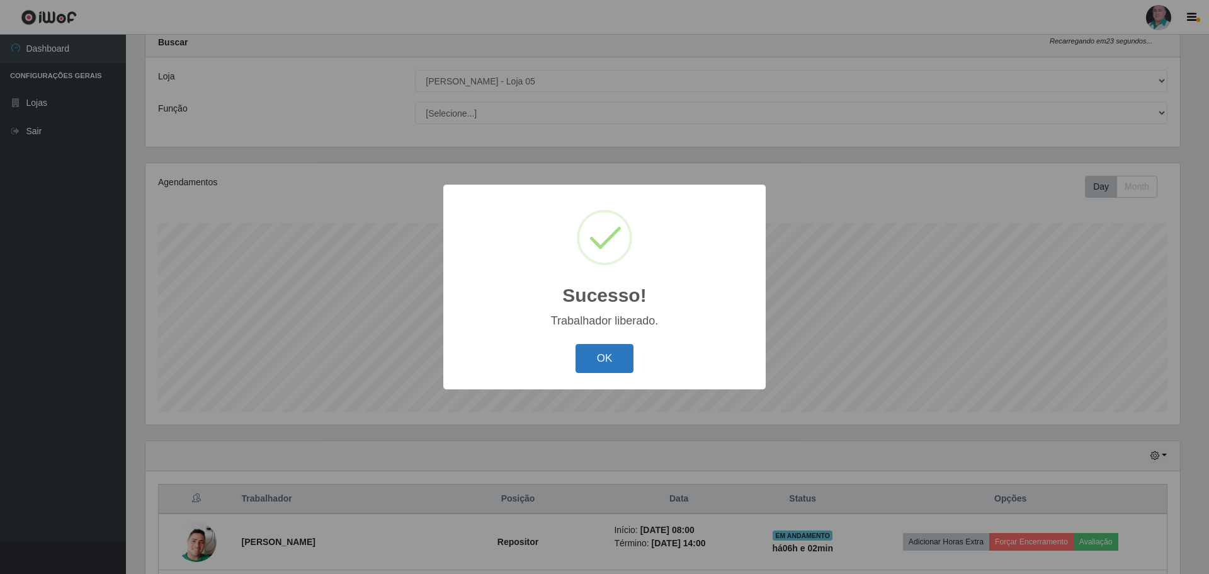
click at [589, 357] on button "OK" at bounding box center [605, 359] width 59 height 30
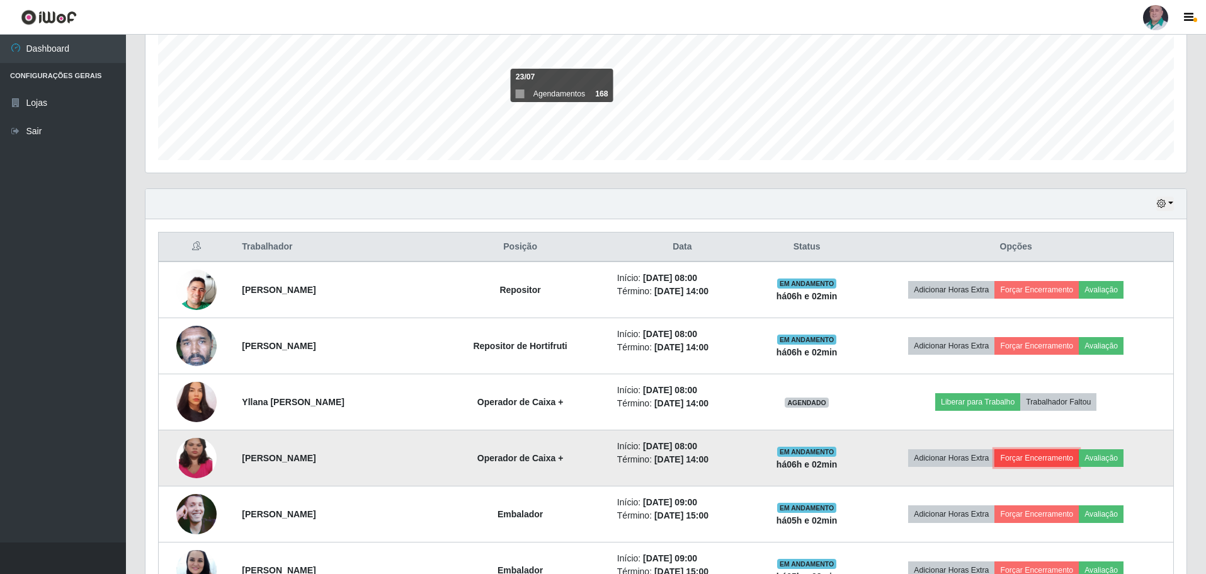
click at [1036, 459] on button "Forçar Encerramento" at bounding box center [1036, 458] width 84 height 18
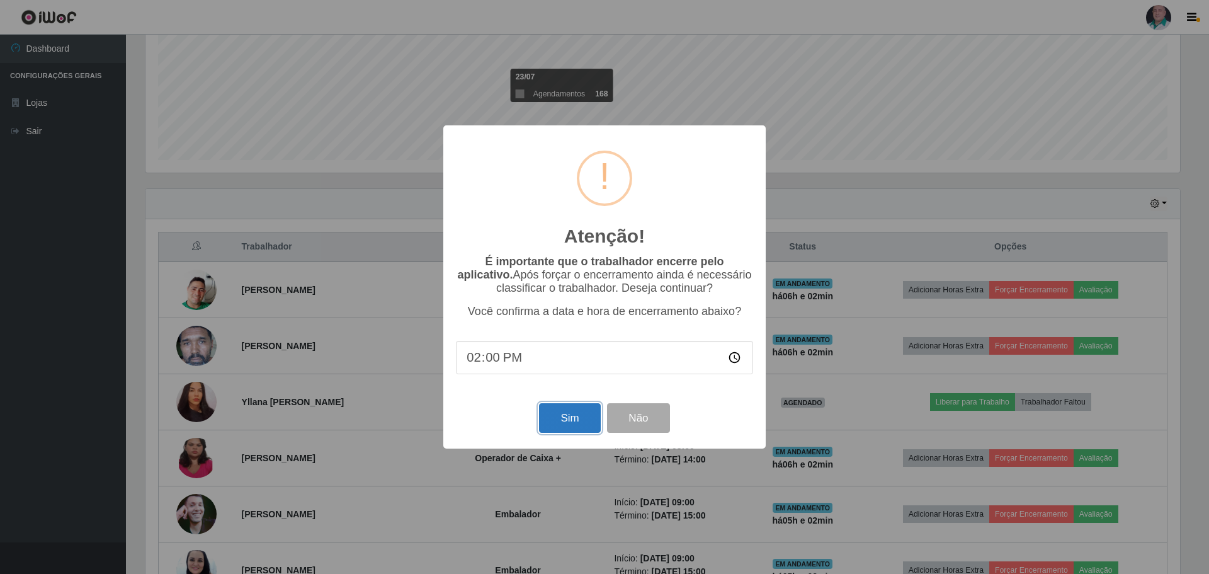
click at [583, 427] on button "Sim" at bounding box center [569, 418] width 61 height 30
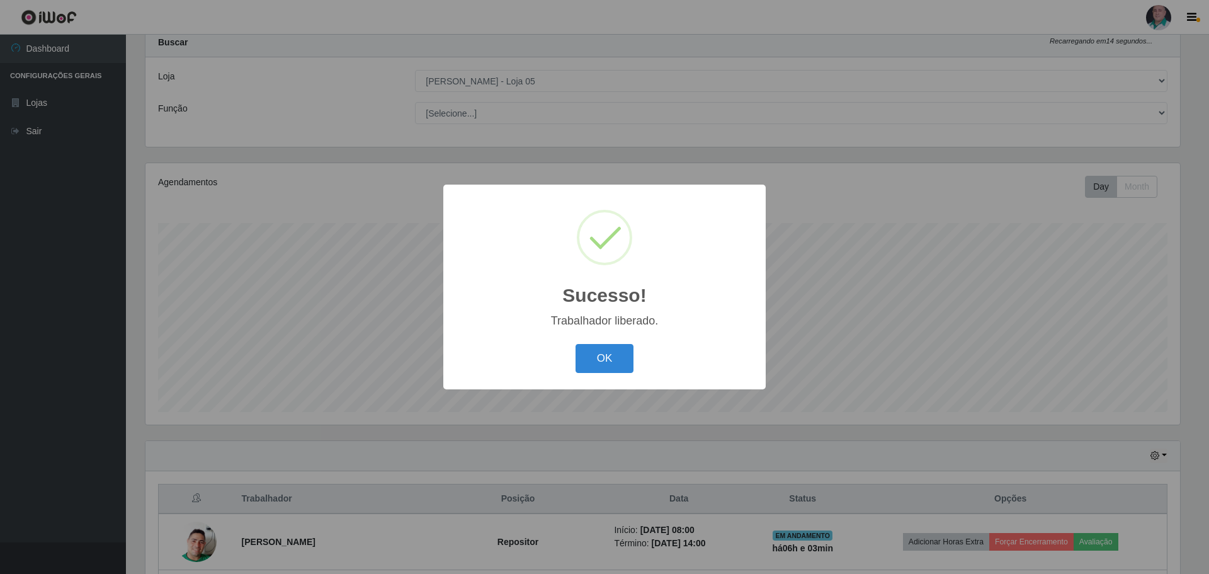
click at [576, 344] on button "OK" at bounding box center [605, 359] width 59 height 30
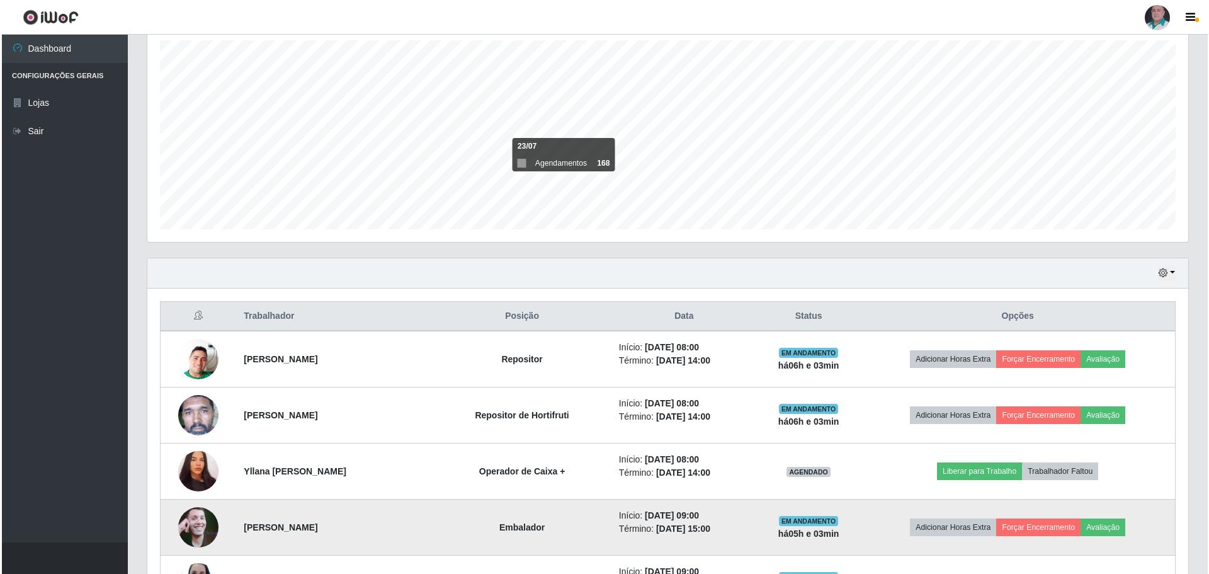
scroll to position [227, 0]
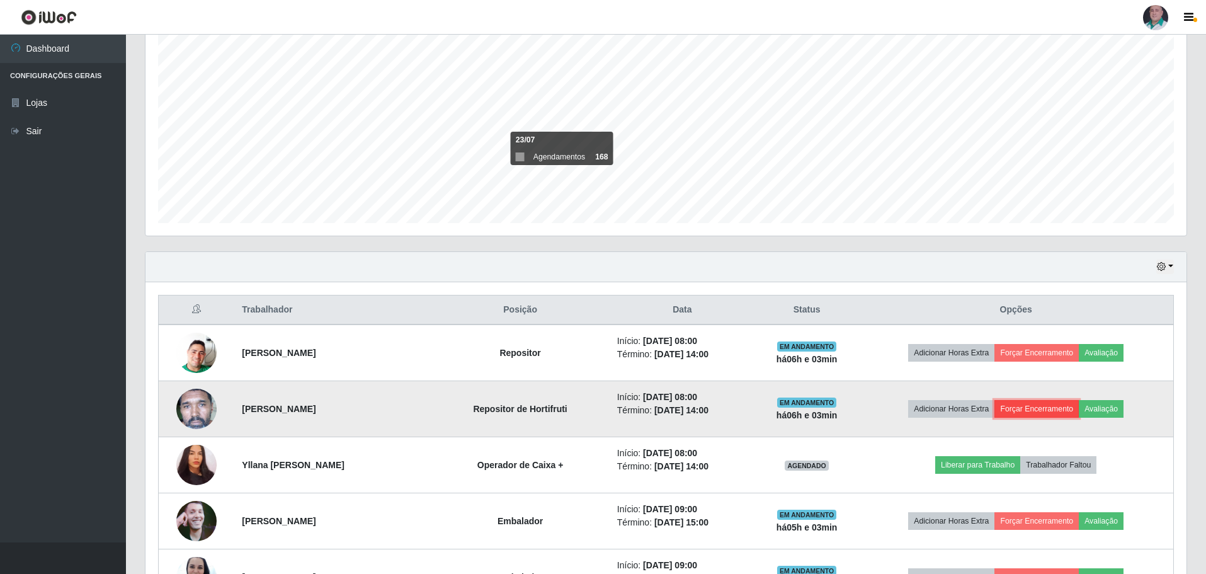
click at [1044, 409] on button "Forçar Encerramento" at bounding box center [1036, 409] width 84 height 18
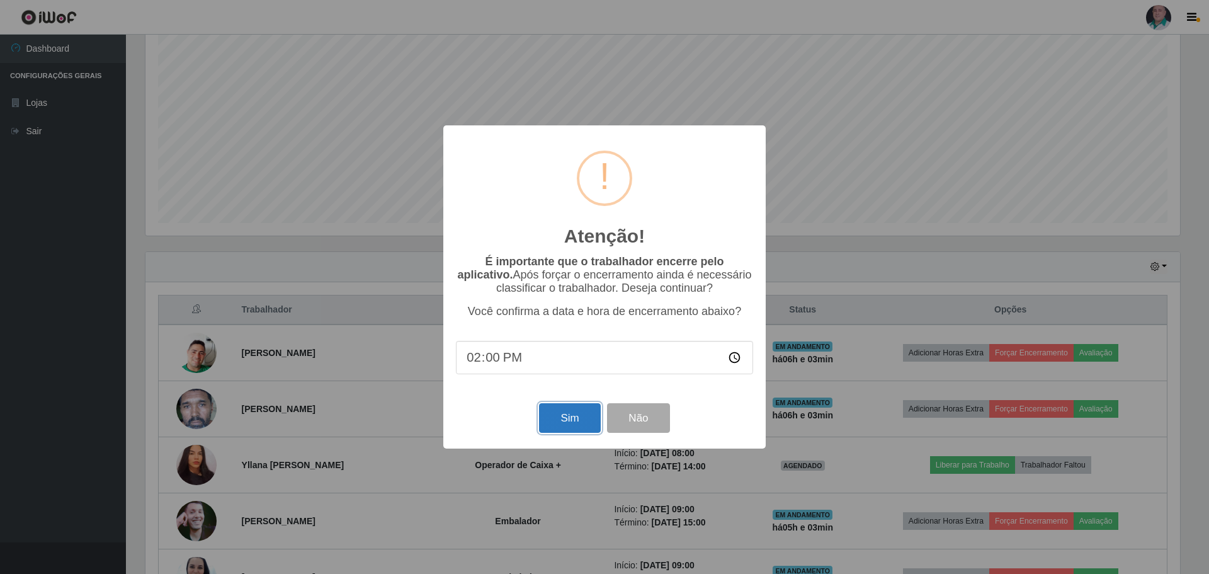
click at [571, 422] on button "Sim" at bounding box center [569, 418] width 61 height 30
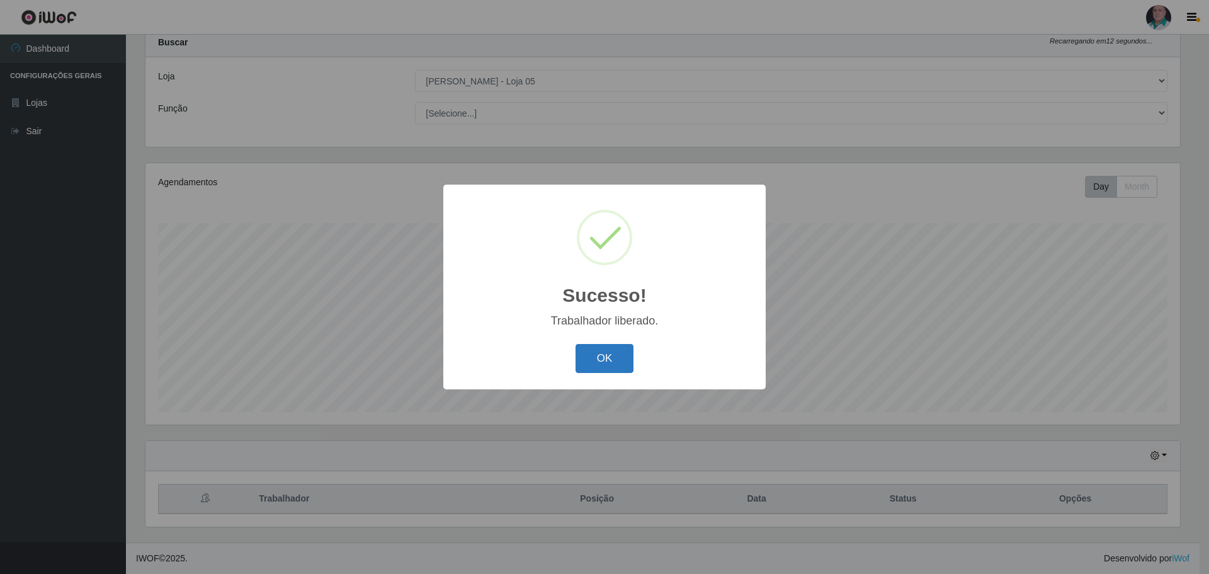
click at [610, 365] on button "OK" at bounding box center [605, 359] width 59 height 30
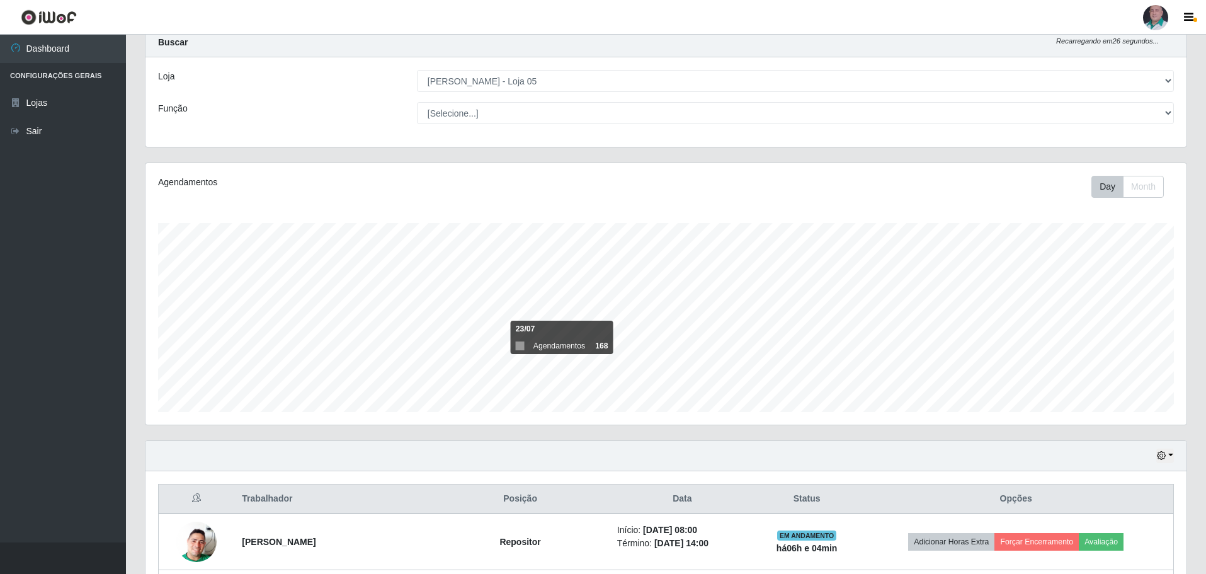
scroll to position [101, 0]
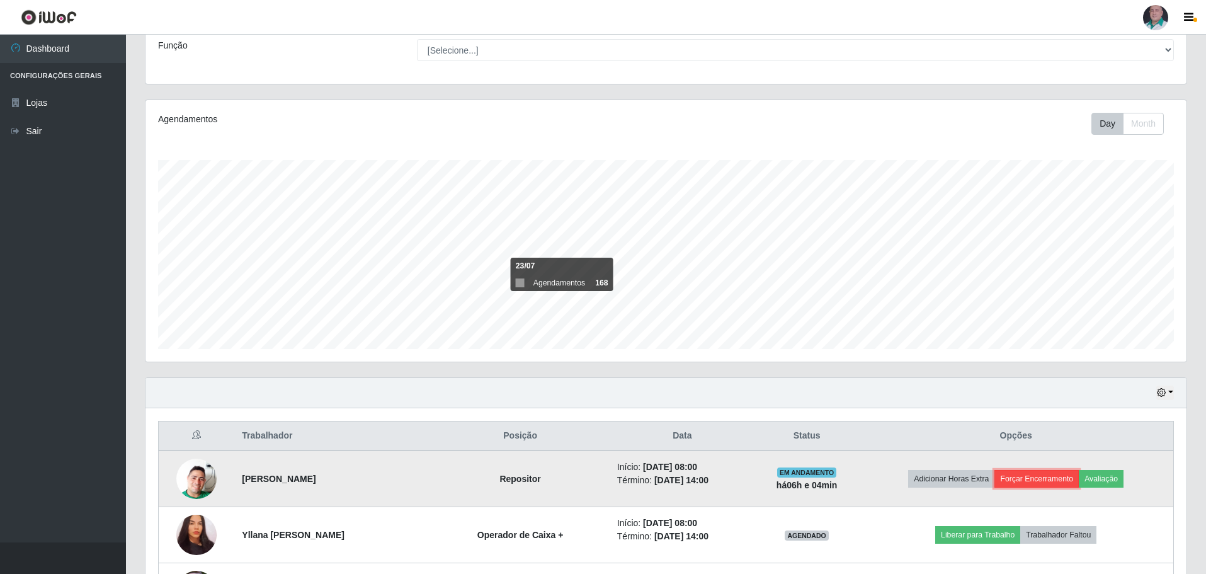
click at [1041, 481] on button "Forçar Encerramento" at bounding box center [1036, 479] width 84 height 18
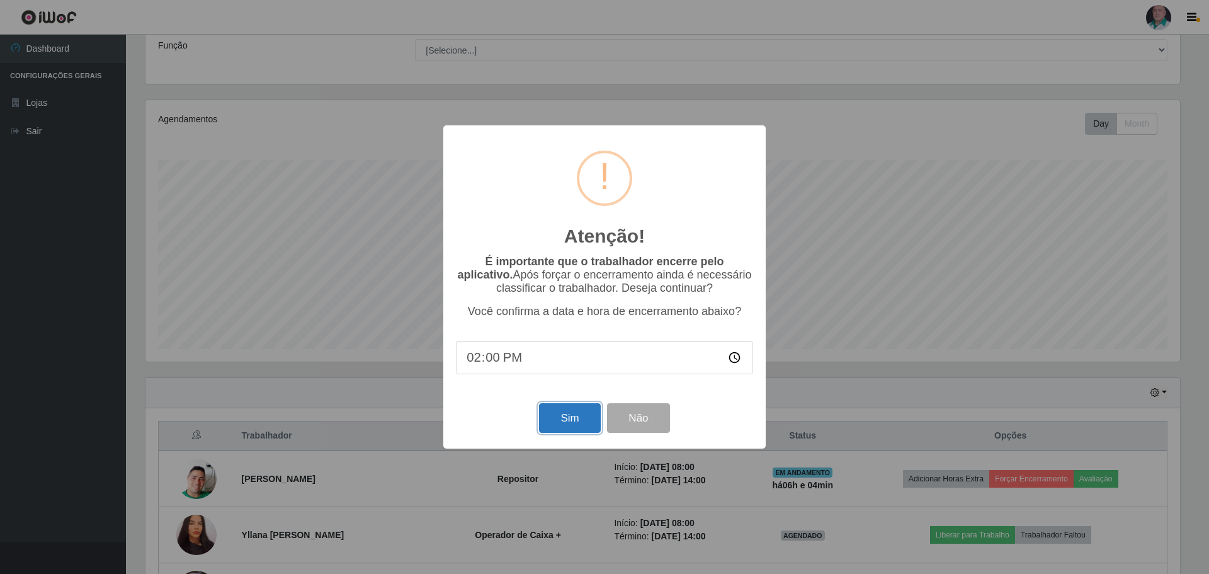
click at [566, 416] on button "Sim" at bounding box center [569, 418] width 61 height 30
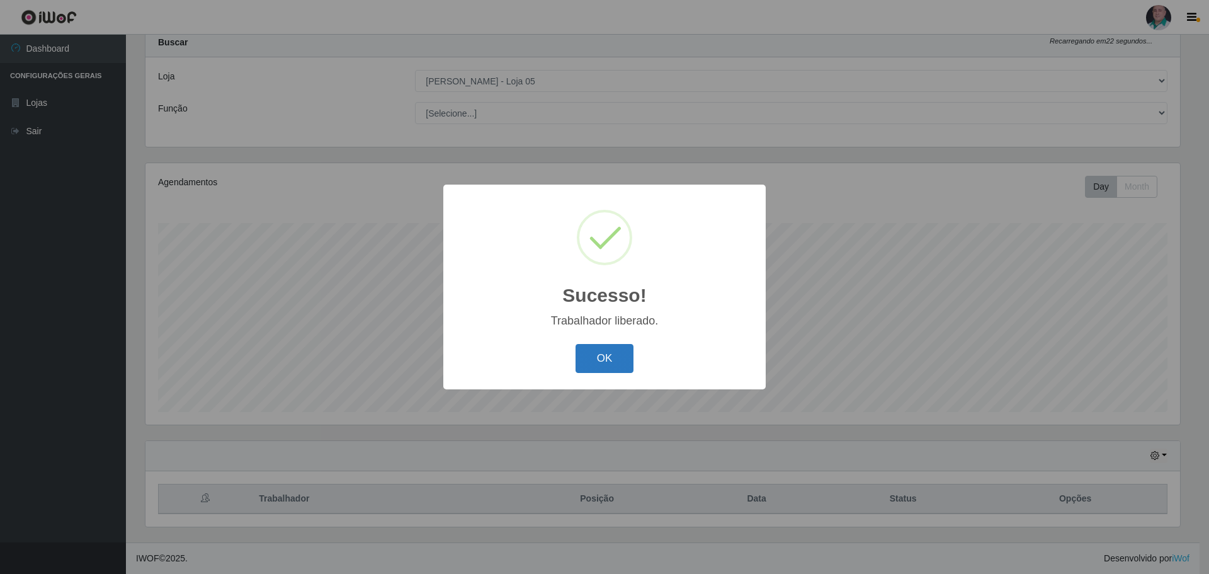
click at [583, 366] on button "OK" at bounding box center [605, 359] width 59 height 30
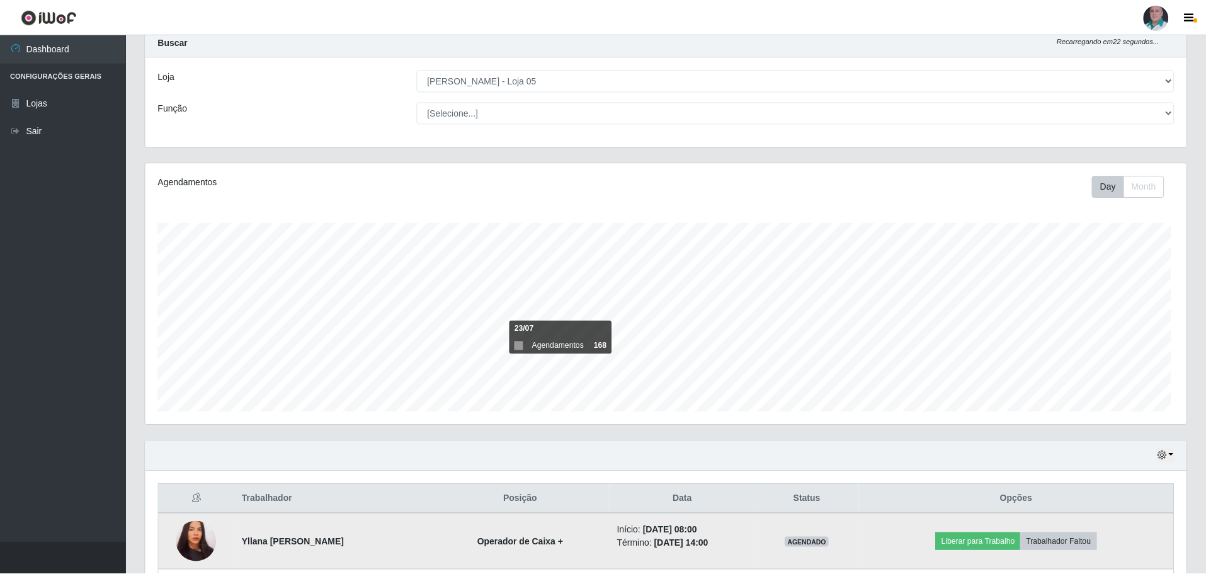
scroll to position [261, 1041]
click at [987, 543] on button "Liberar para Trabalho" at bounding box center [977, 542] width 85 height 18
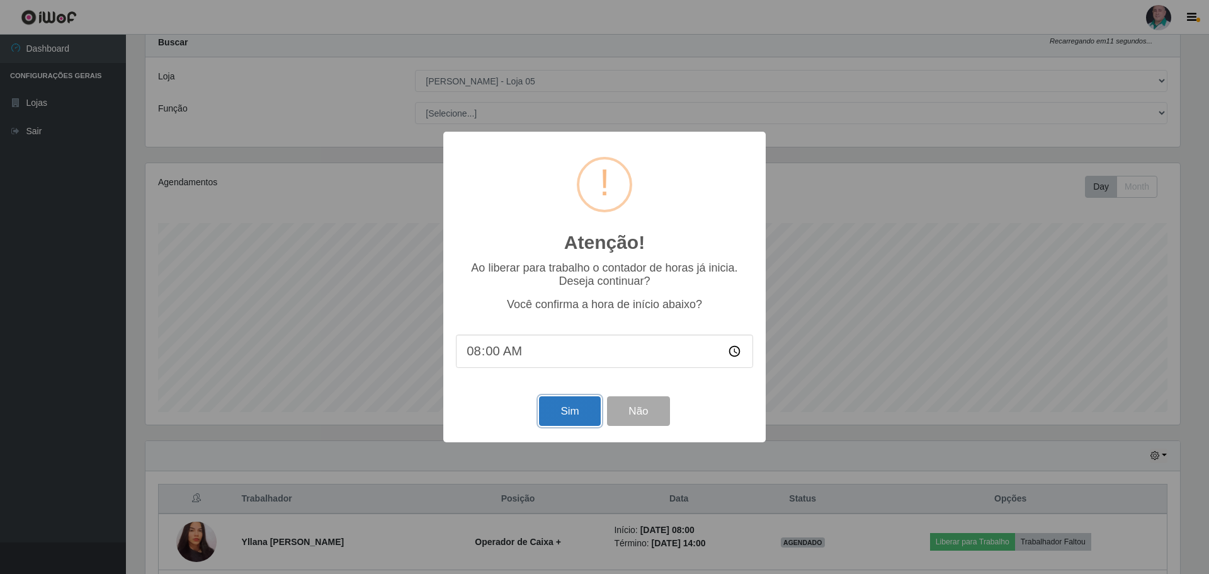
click at [567, 414] on button "Sim" at bounding box center [569, 411] width 61 height 30
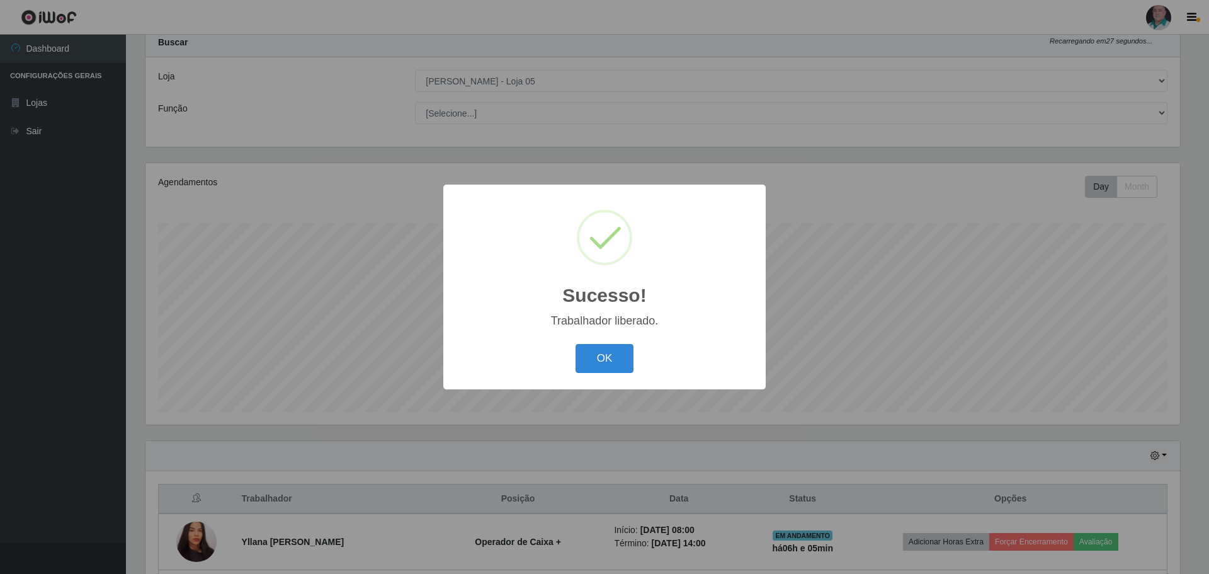
drag, startPoint x: 595, startPoint y: 355, endPoint x: 692, endPoint y: 424, distance: 119.3
click at [601, 361] on button "OK" at bounding box center [605, 359] width 59 height 30
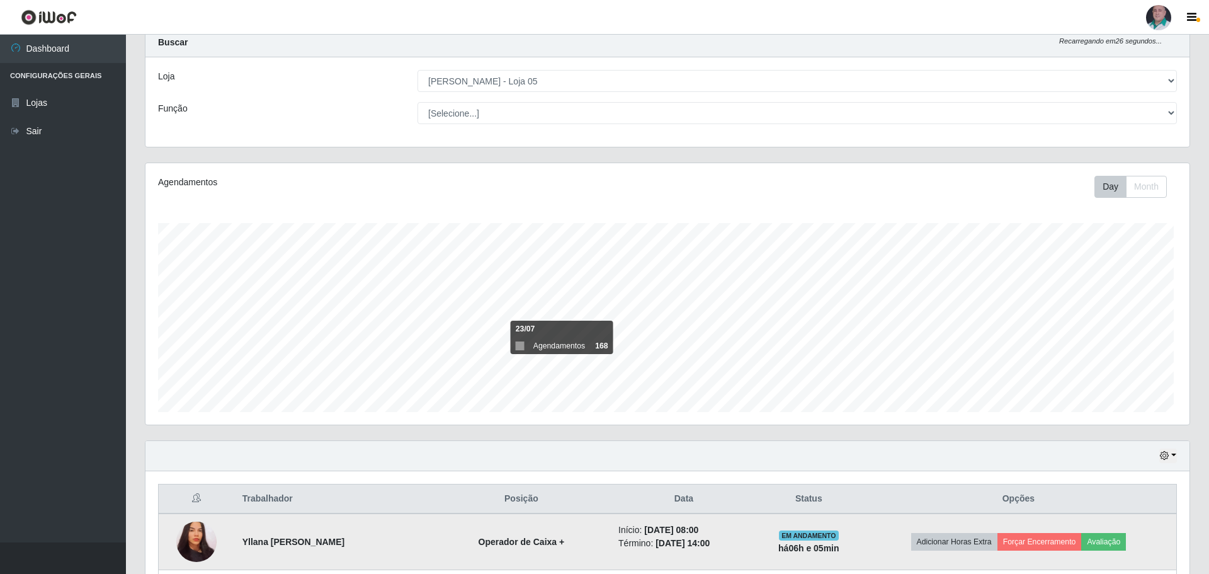
scroll to position [261, 1041]
click at [1039, 536] on button "Forçar Encerramento" at bounding box center [1036, 542] width 84 height 18
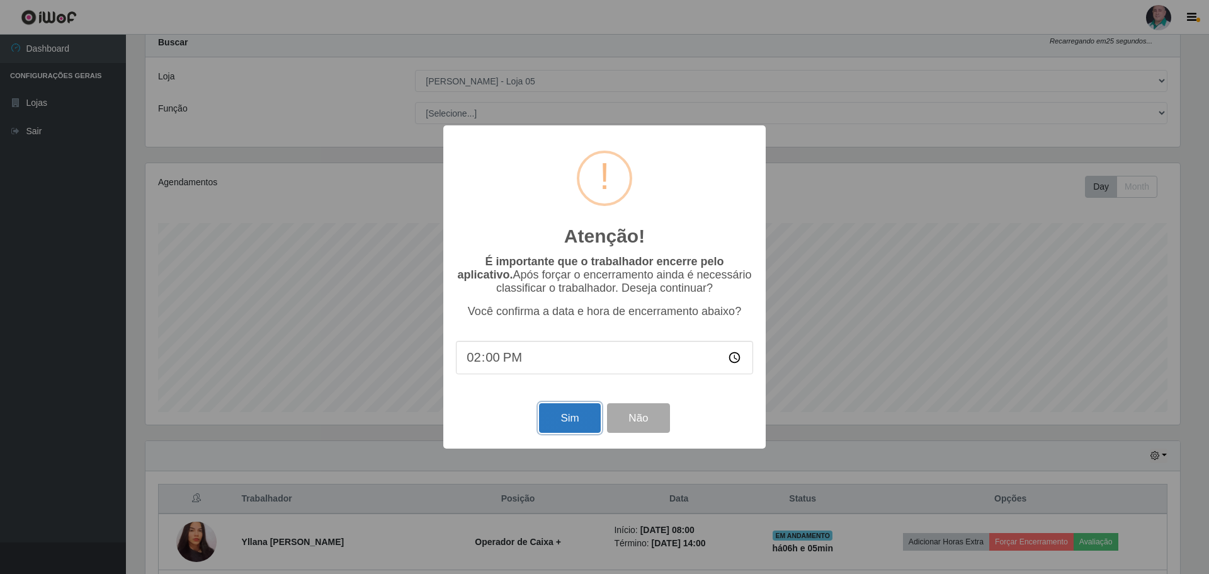
click at [578, 413] on button "Sim" at bounding box center [569, 418] width 61 height 30
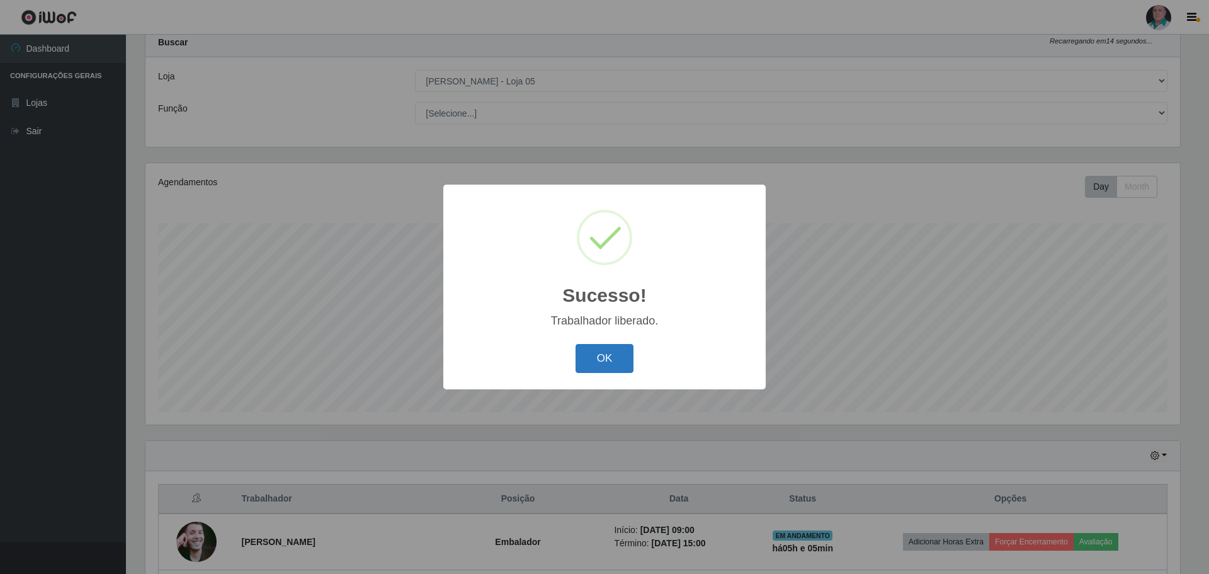
click at [612, 356] on button "OK" at bounding box center [605, 359] width 59 height 30
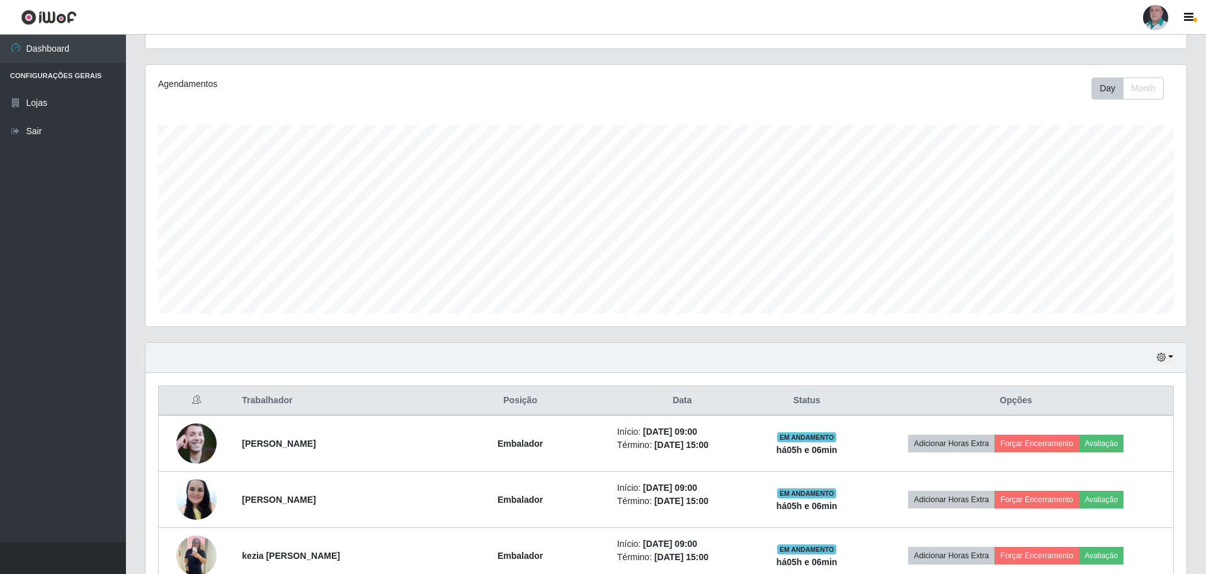
scroll to position [164, 0]
